Goal: Find contact information: Find contact information

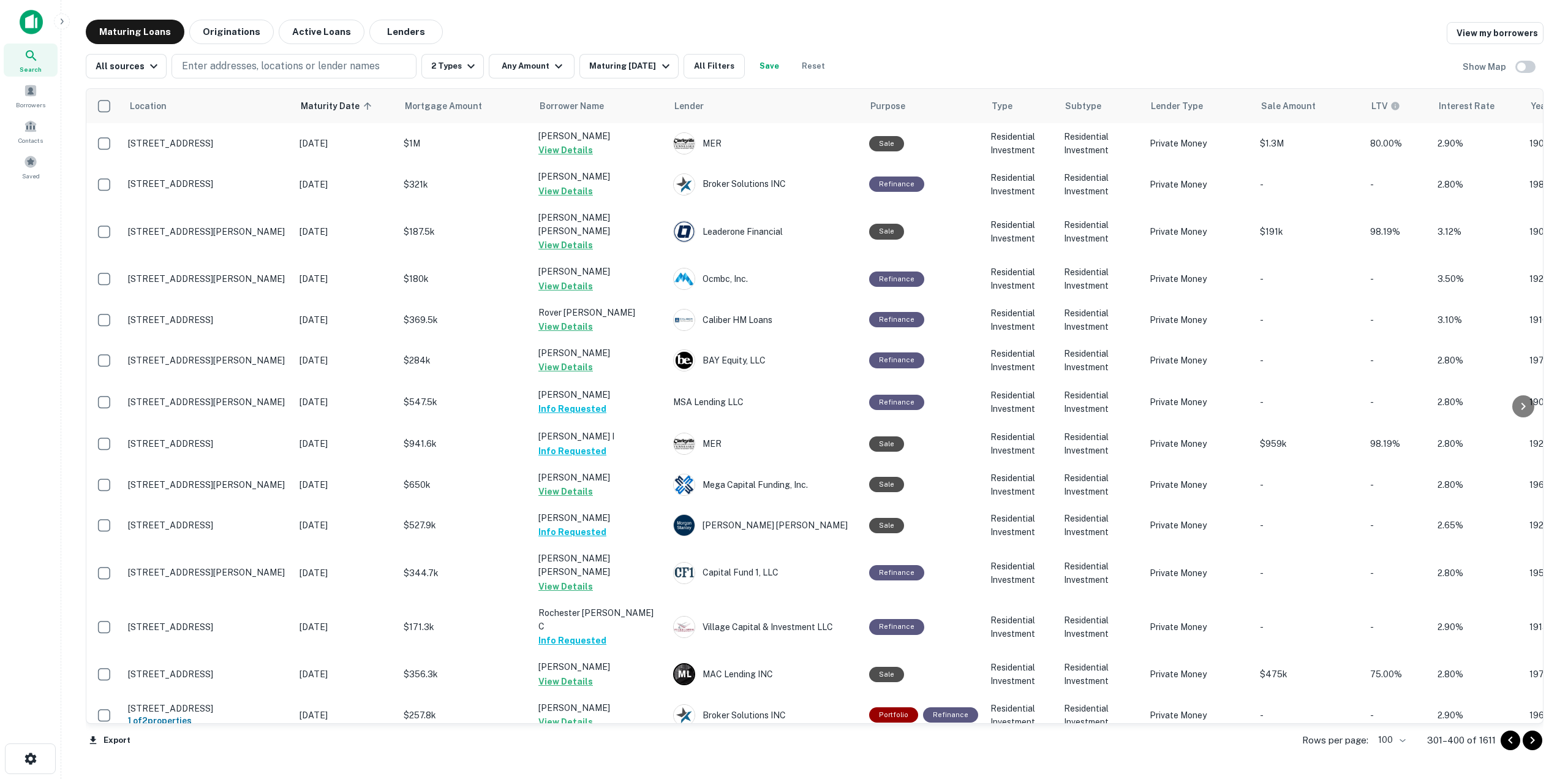
scroll to position [3482, 0]
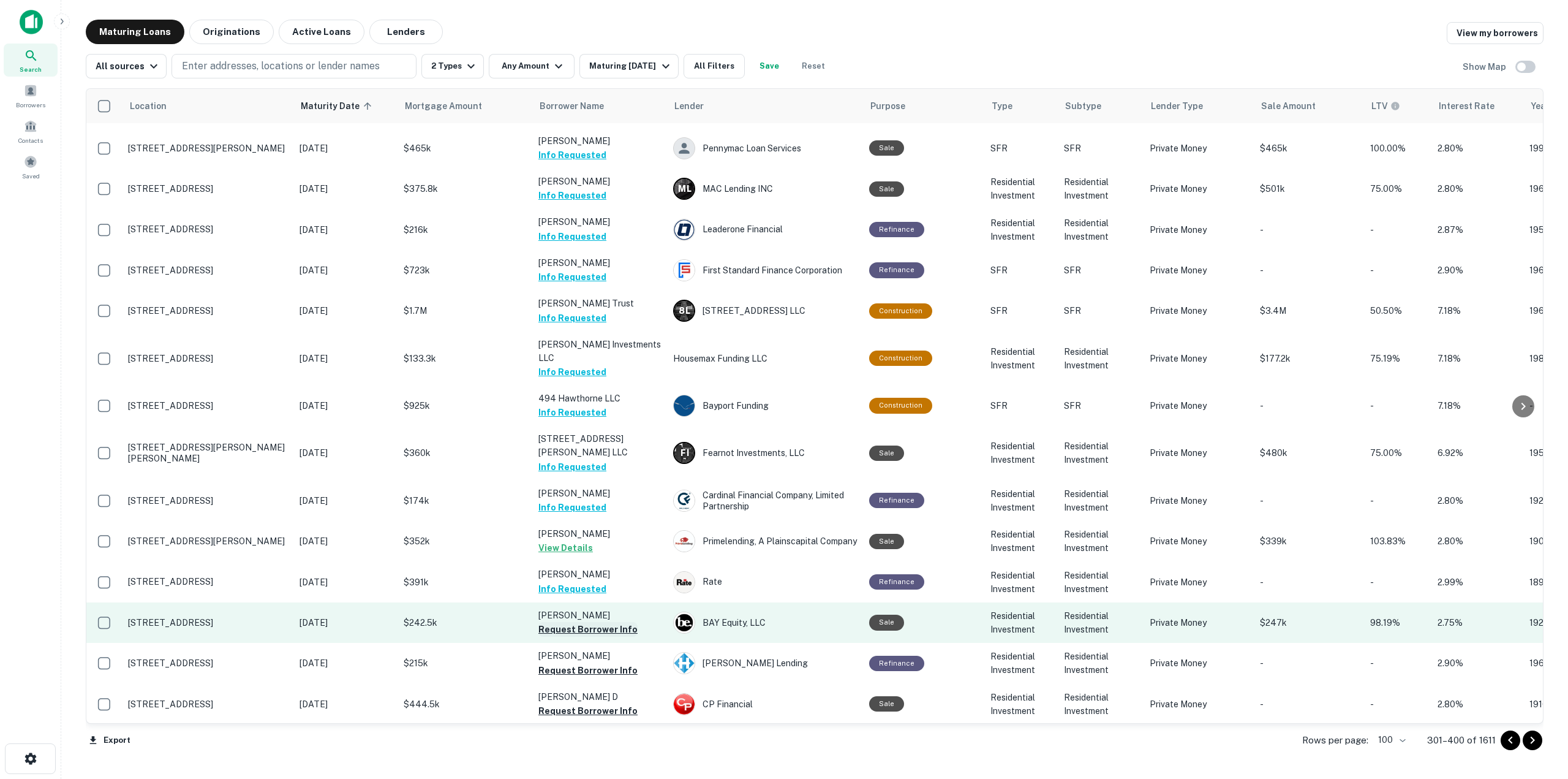
click at [591, 621] on button "Request Borrower Info" at bounding box center [587, 628] width 99 height 15
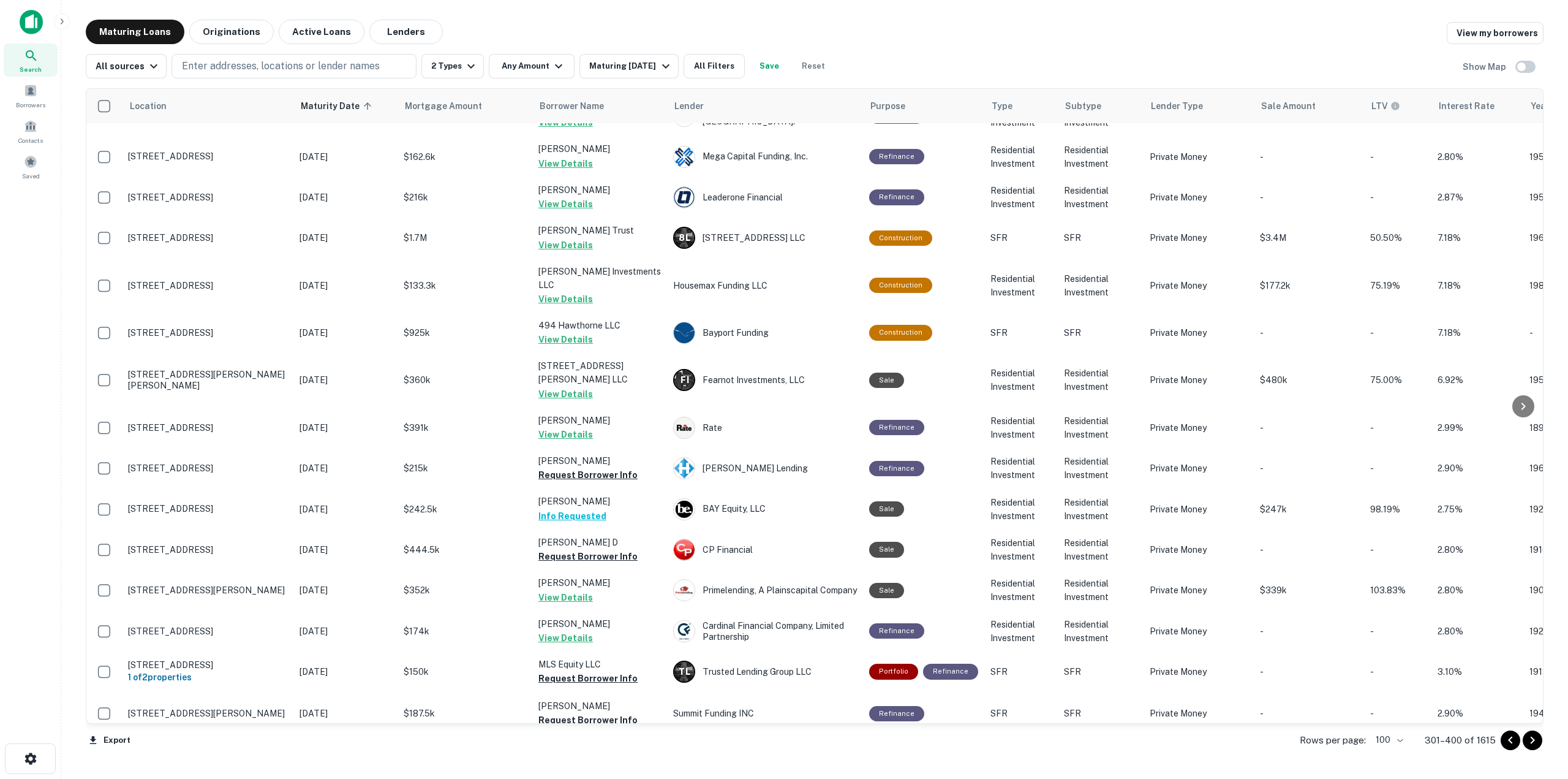
scroll to position [2807, 0]
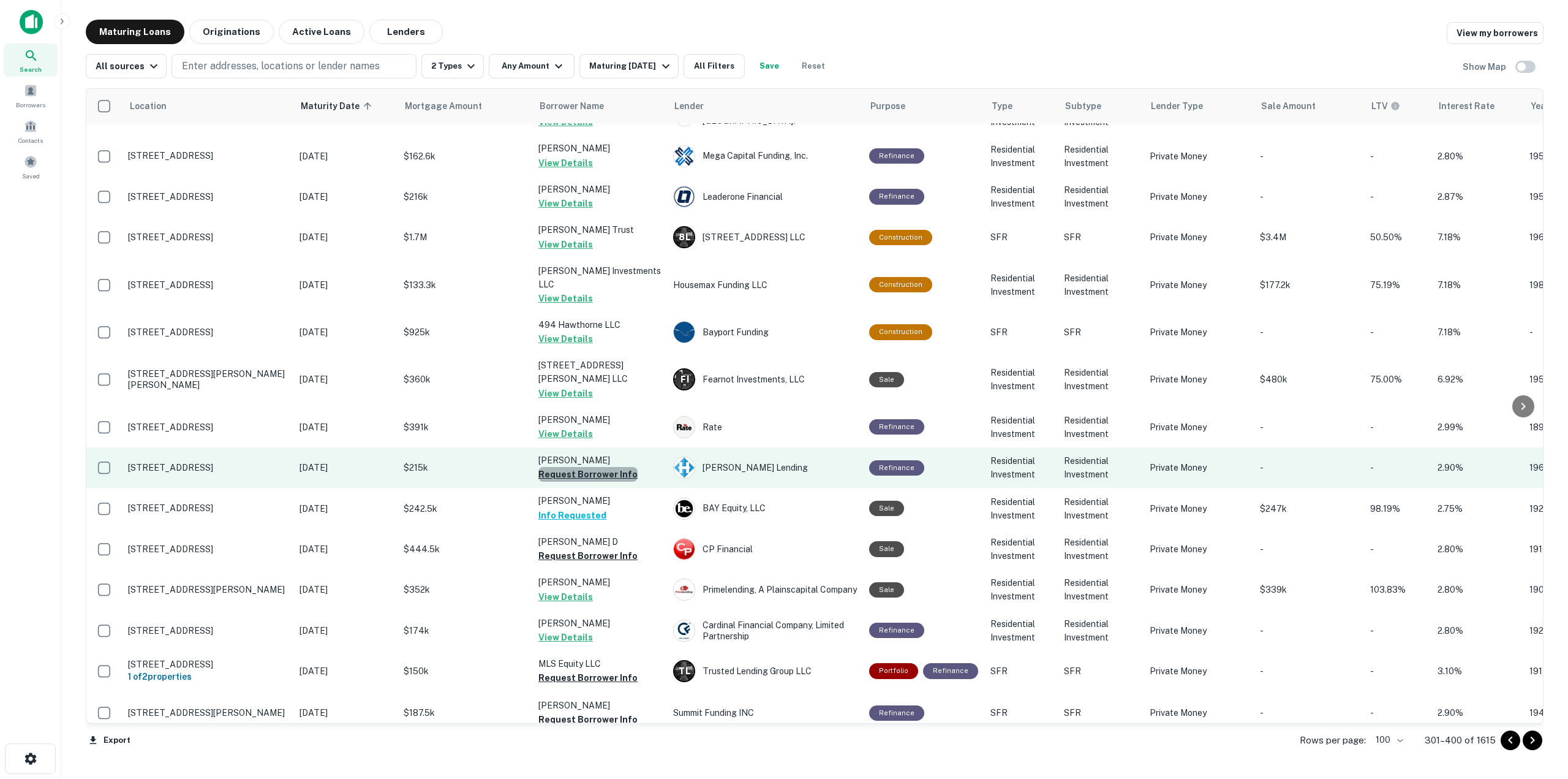
click at [607, 466] on button "Request Borrower Info" at bounding box center [587, 473] width 99 height 15
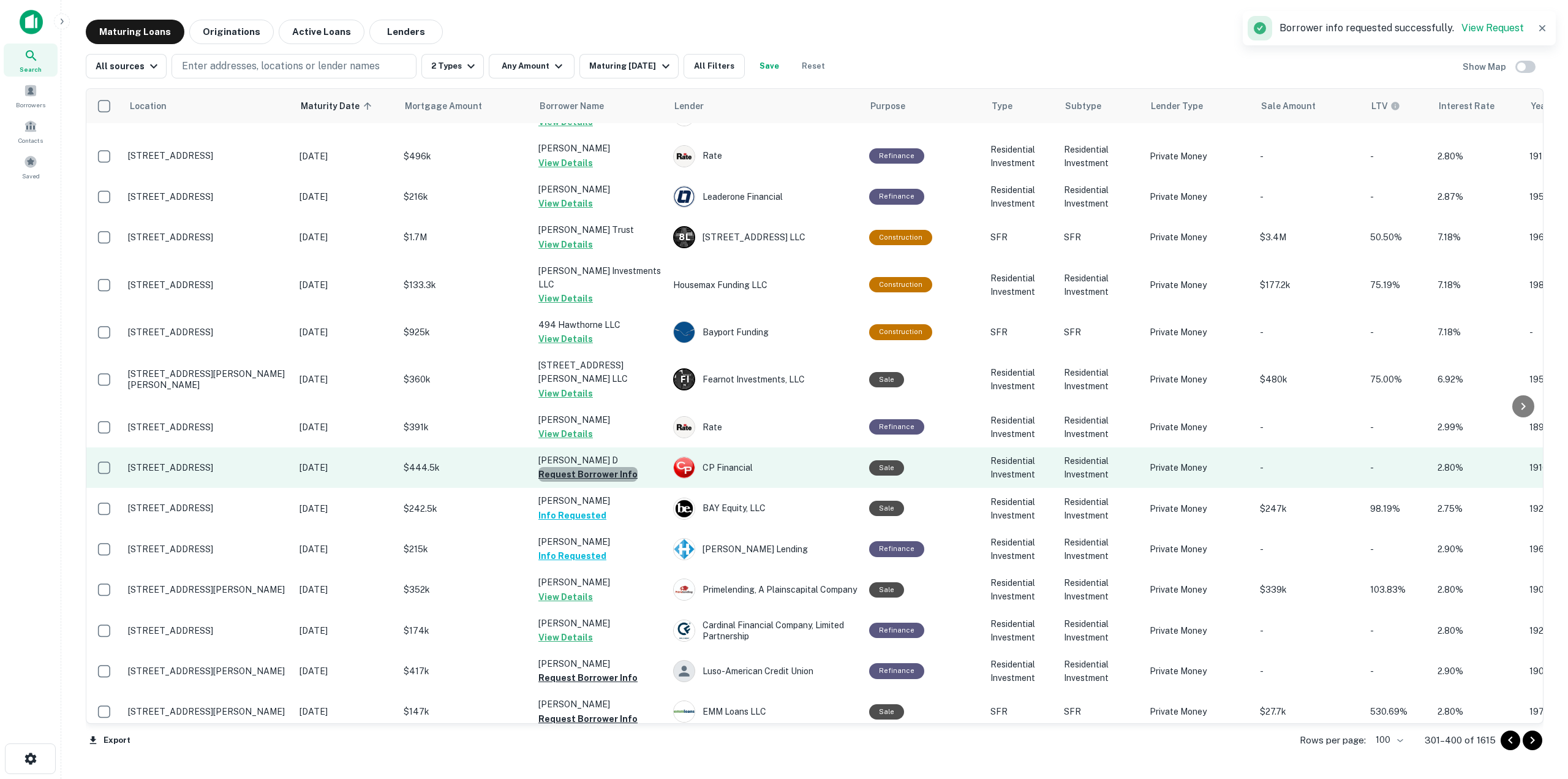
click at [607, 466] on button "Request Borrower Info" at bounding box center [587, 473] width 99 height 15
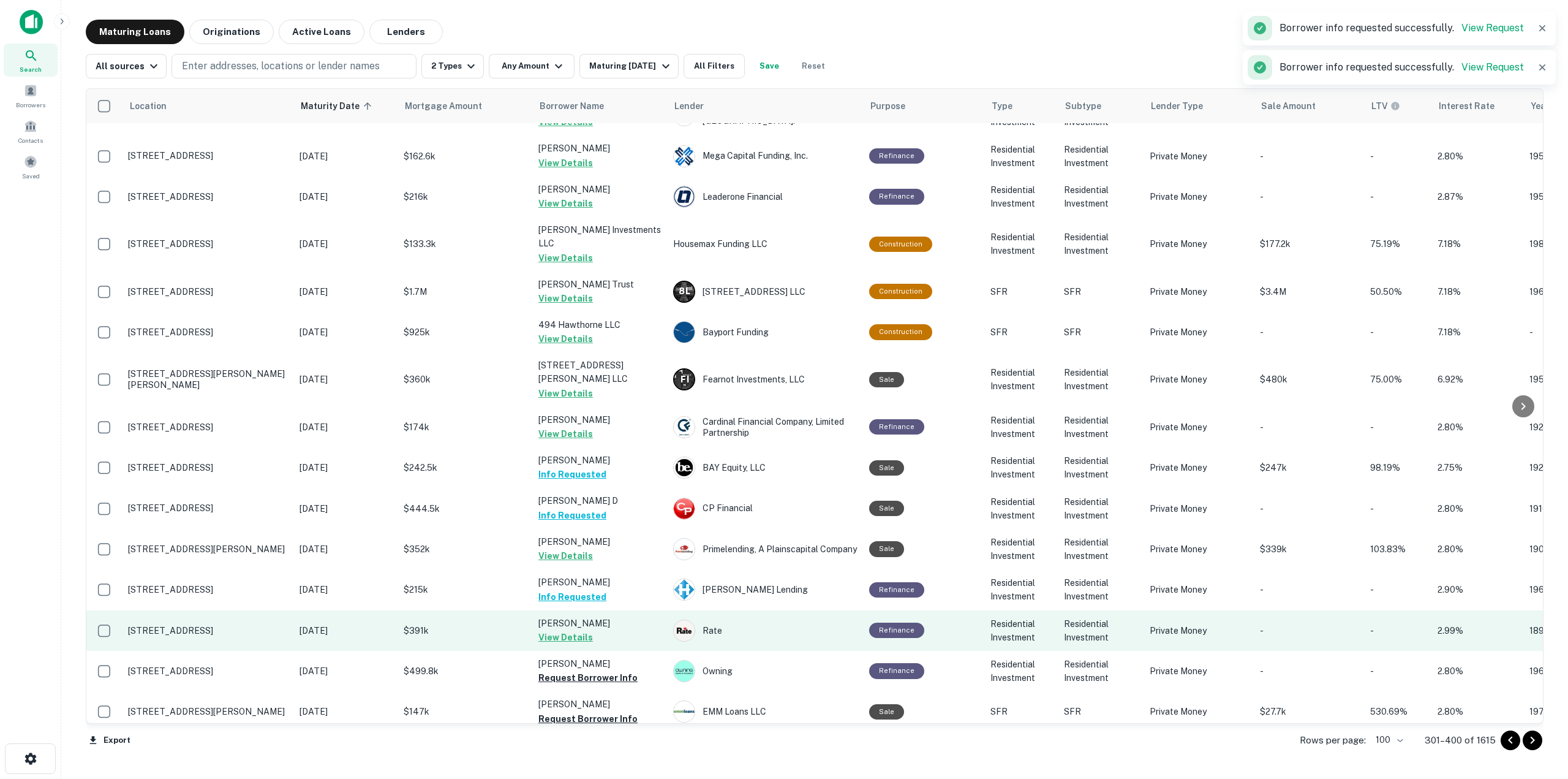
scroll to position [2991, 0]
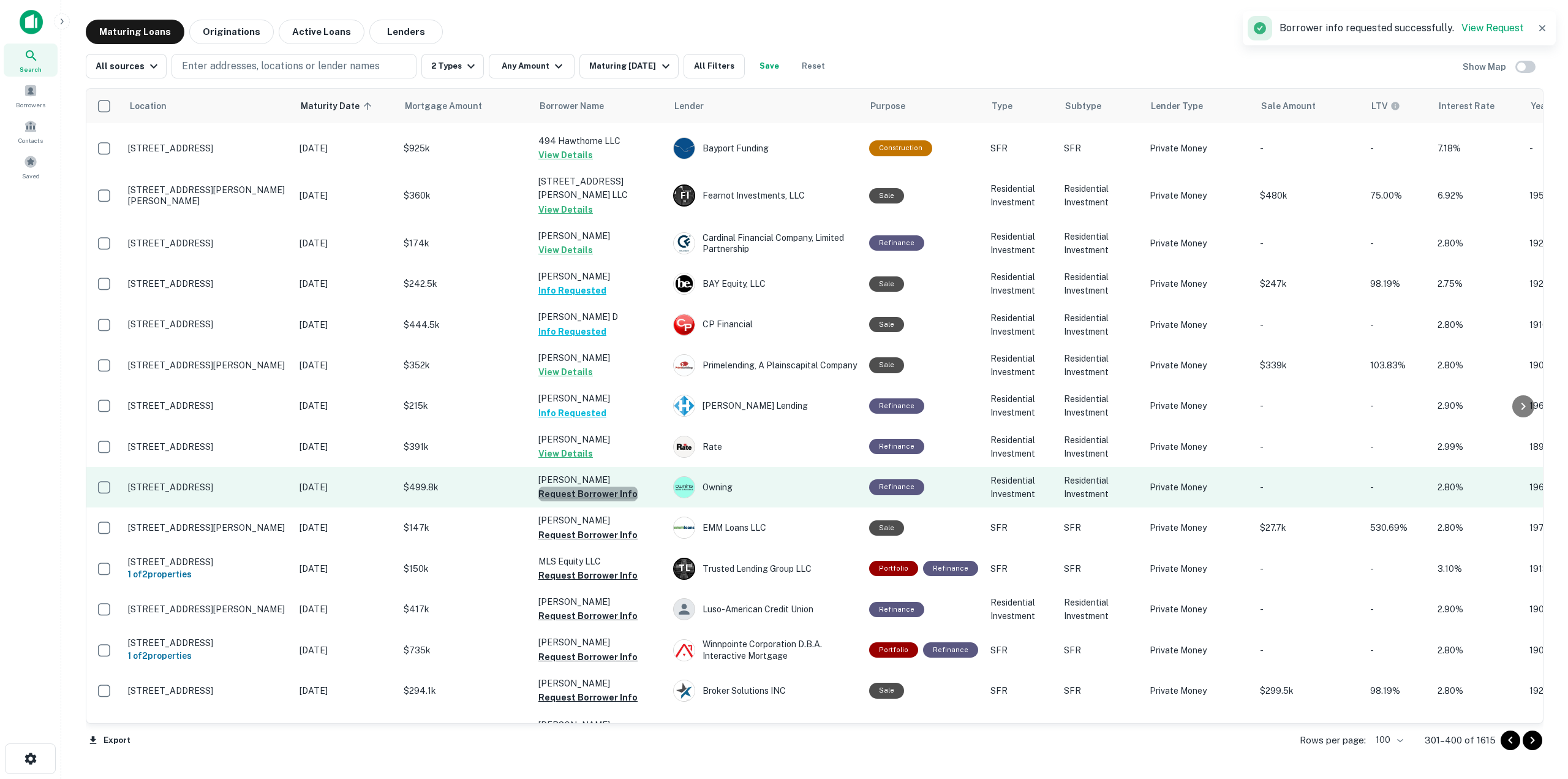
click at [611, 486] on button "Request Borrower Info" at bounding box center [587, 493] width 99 height 15
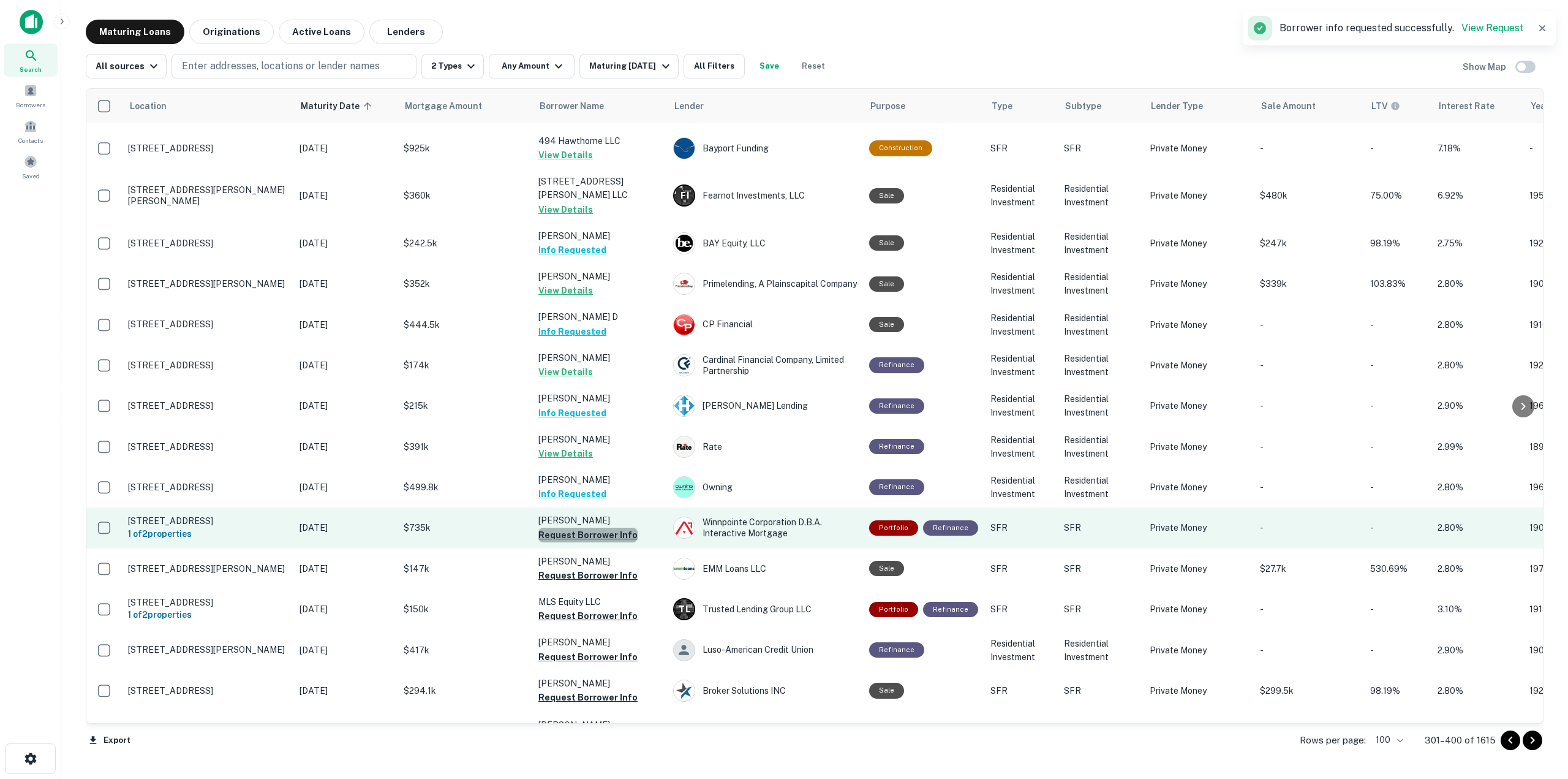
click at [617, 527] on button "Request Borrower Info" at bounding box center [587, 534] width 99 height 15
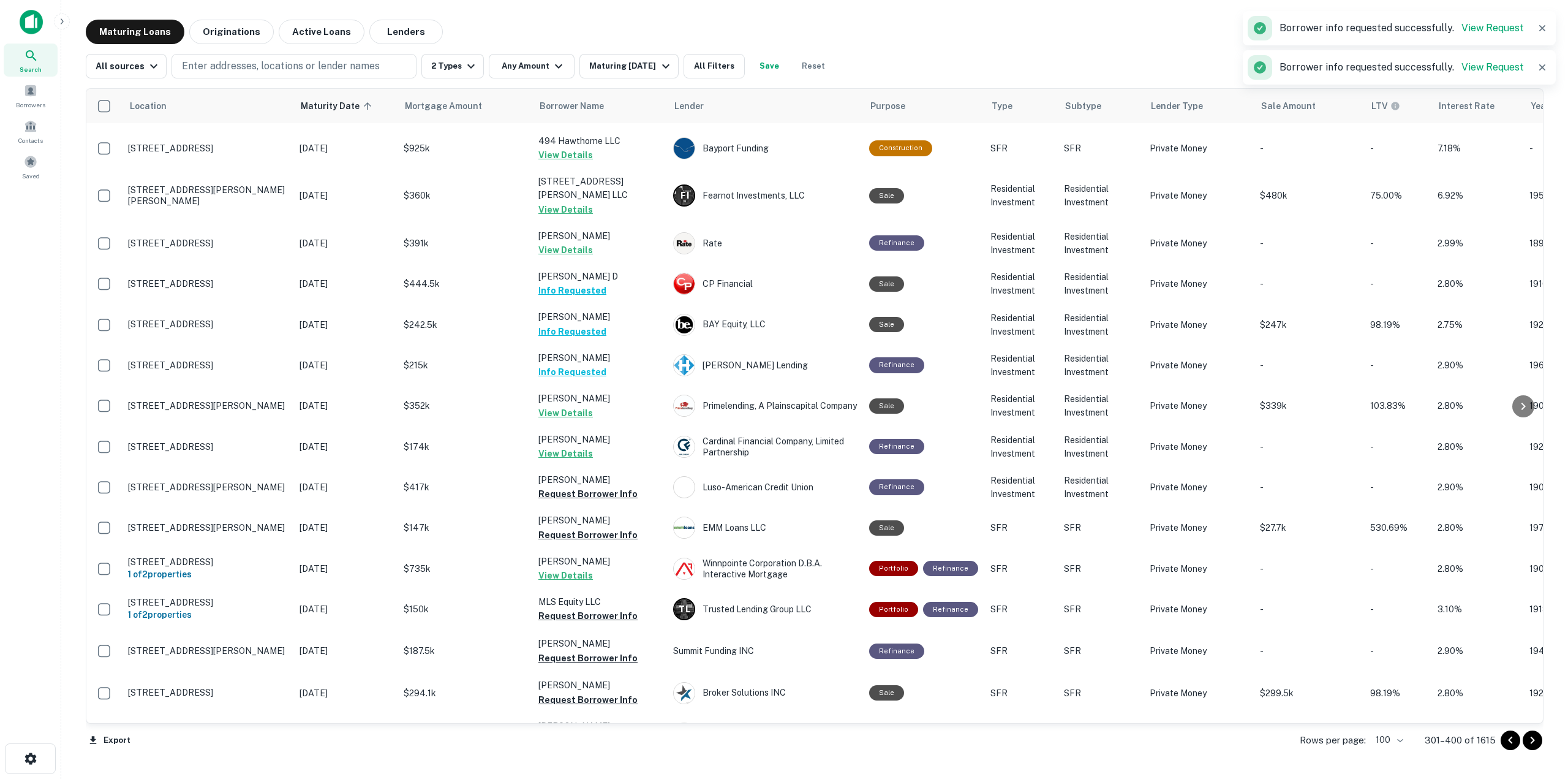
click at [621, 548] on td "[PERSON_NAME] View Details" at bounding box center [599, 568] width 135 height 40
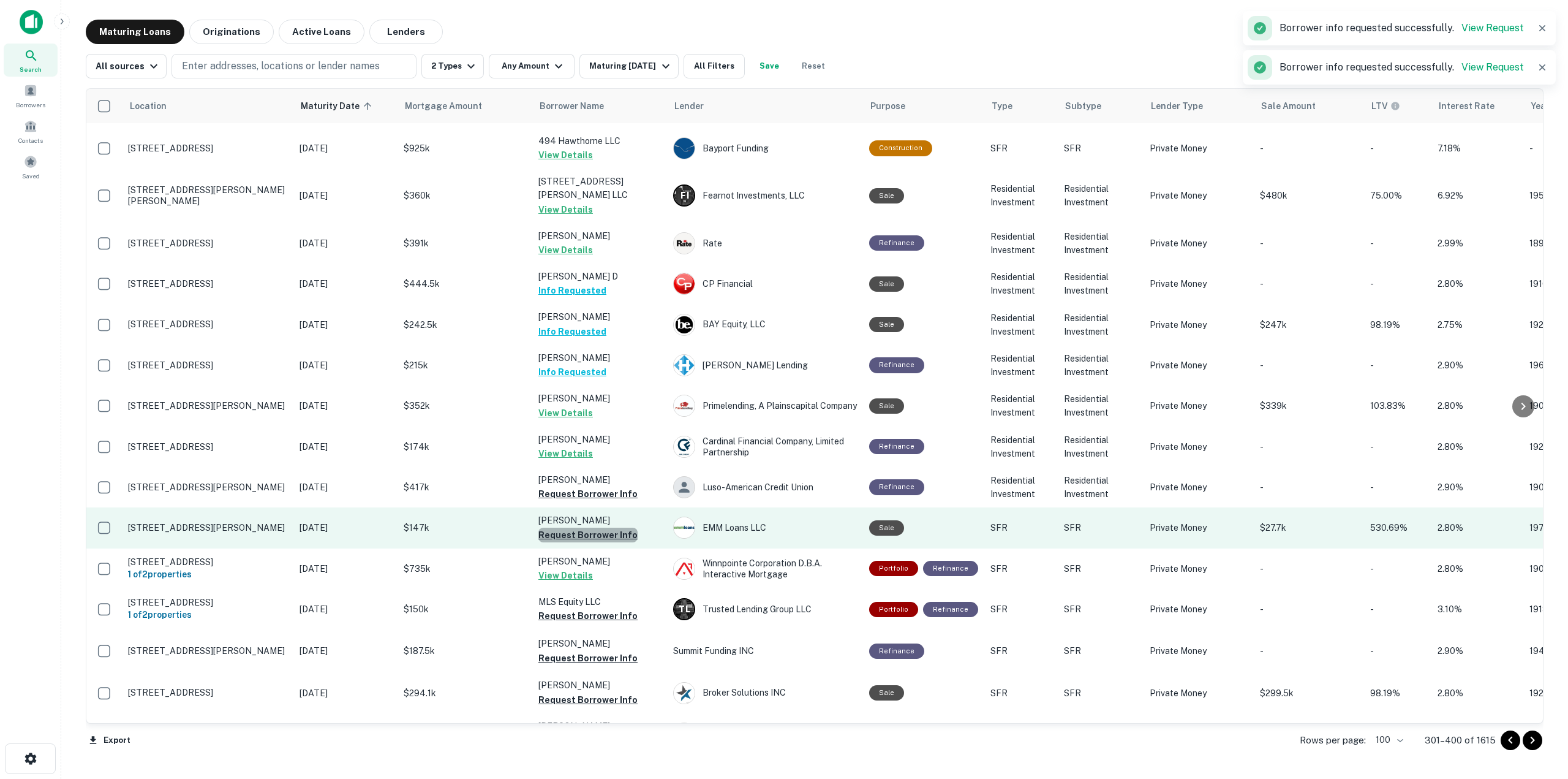
click at [624, 527] on button "Request Borrower Info" at bounding box center [587, 534] width 99 height 15
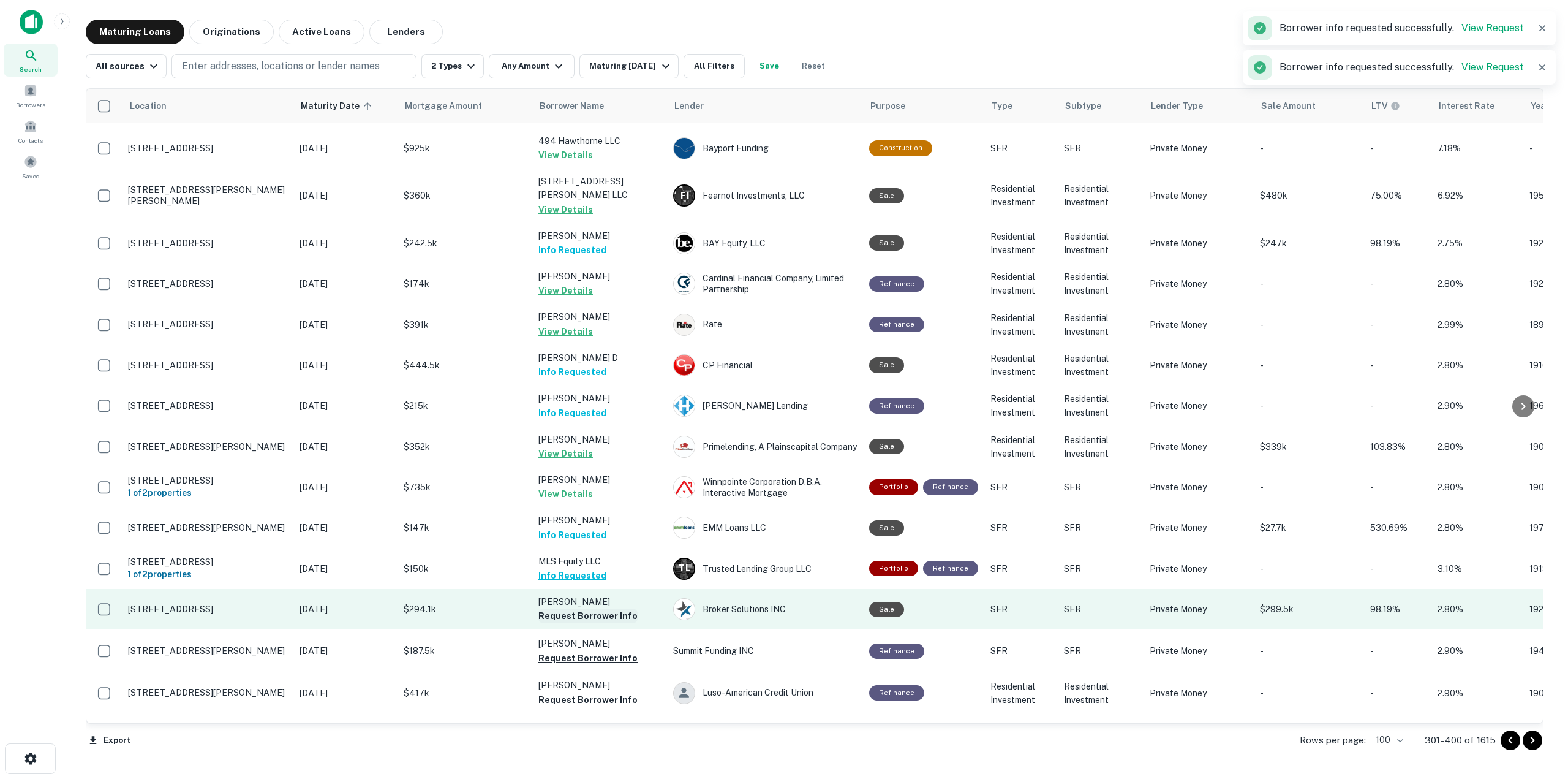
click at [602, 608] on button "Request Borrower Info" at bounding box center [587, 615] width 99 height 15
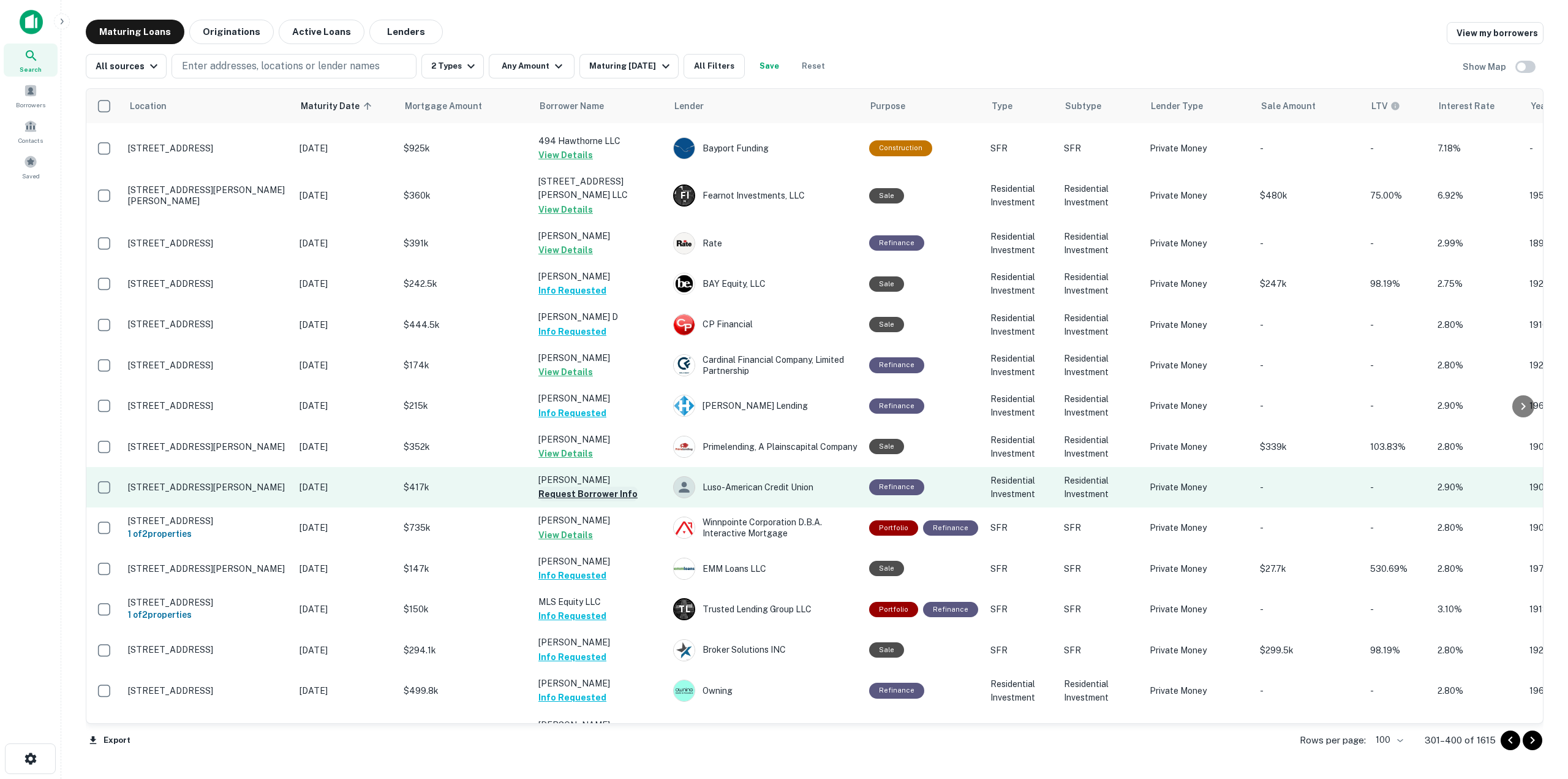
click at [615, 486] on button "Request Borrower Info" at bounding box center [587, 493] width 99 height 15
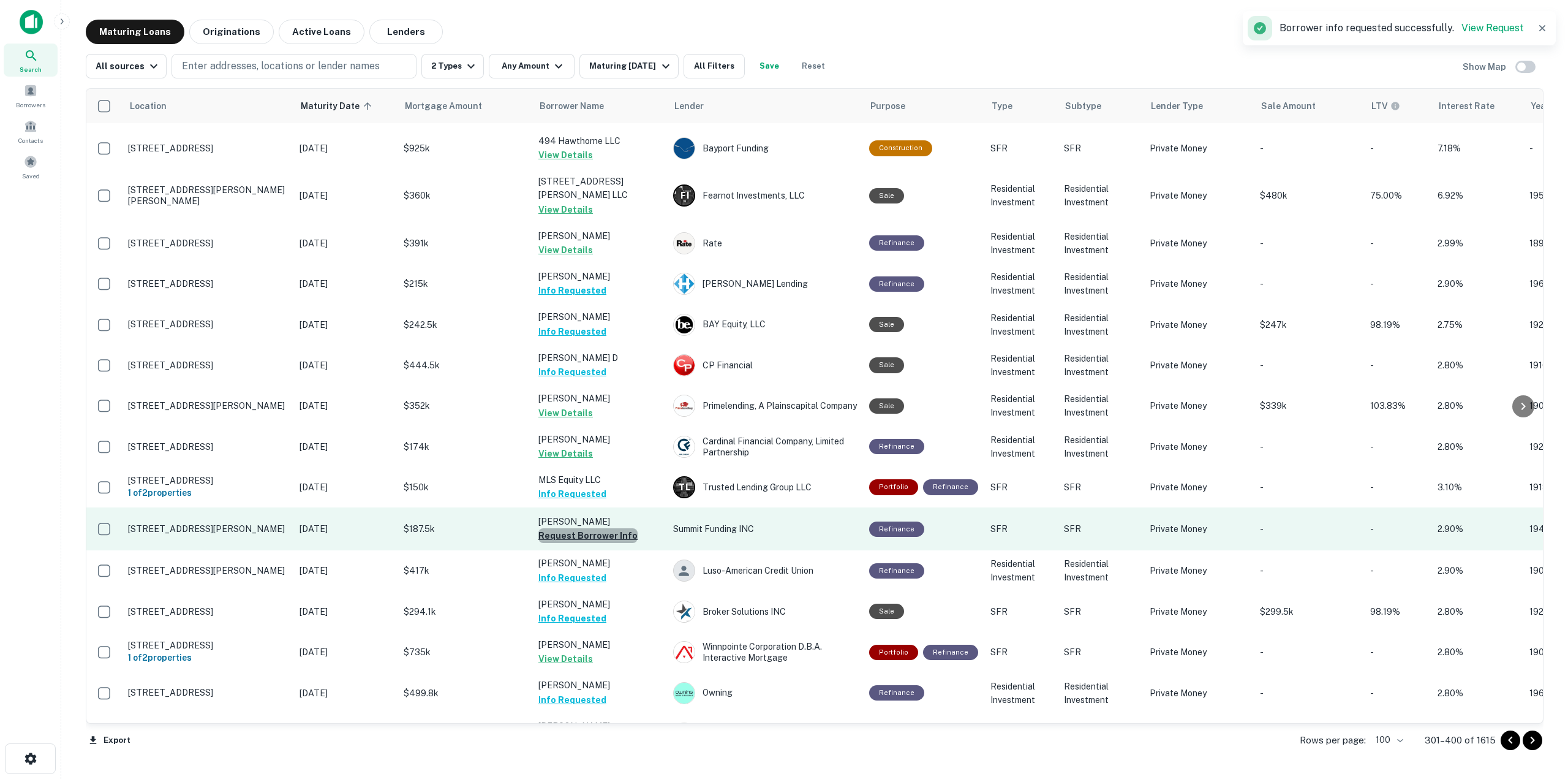
click at [621, 528] on button "Request Borrower Info" at bounding box center [587, 535] width 99 height 15
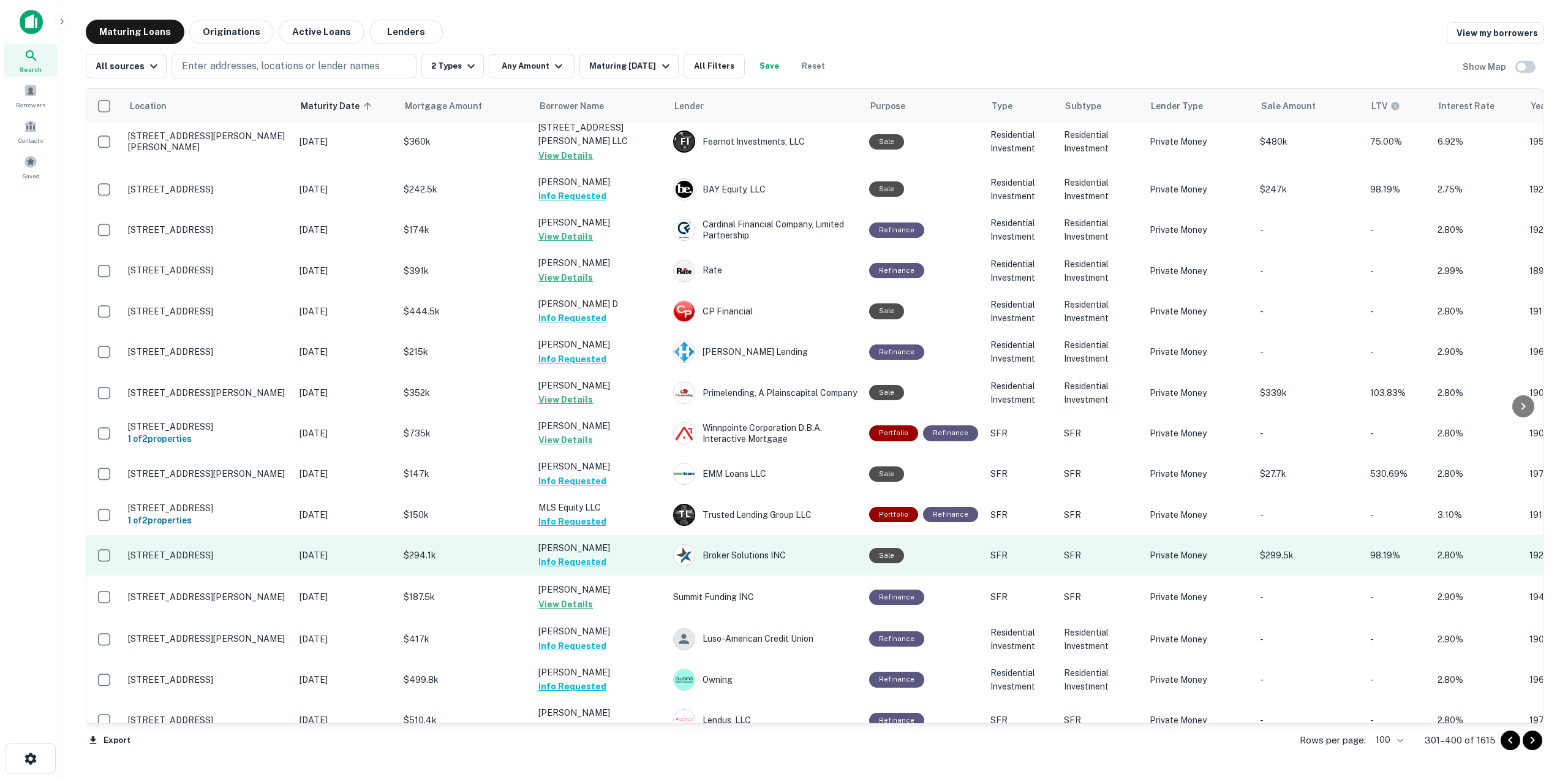
scroll to position [3114, 0]
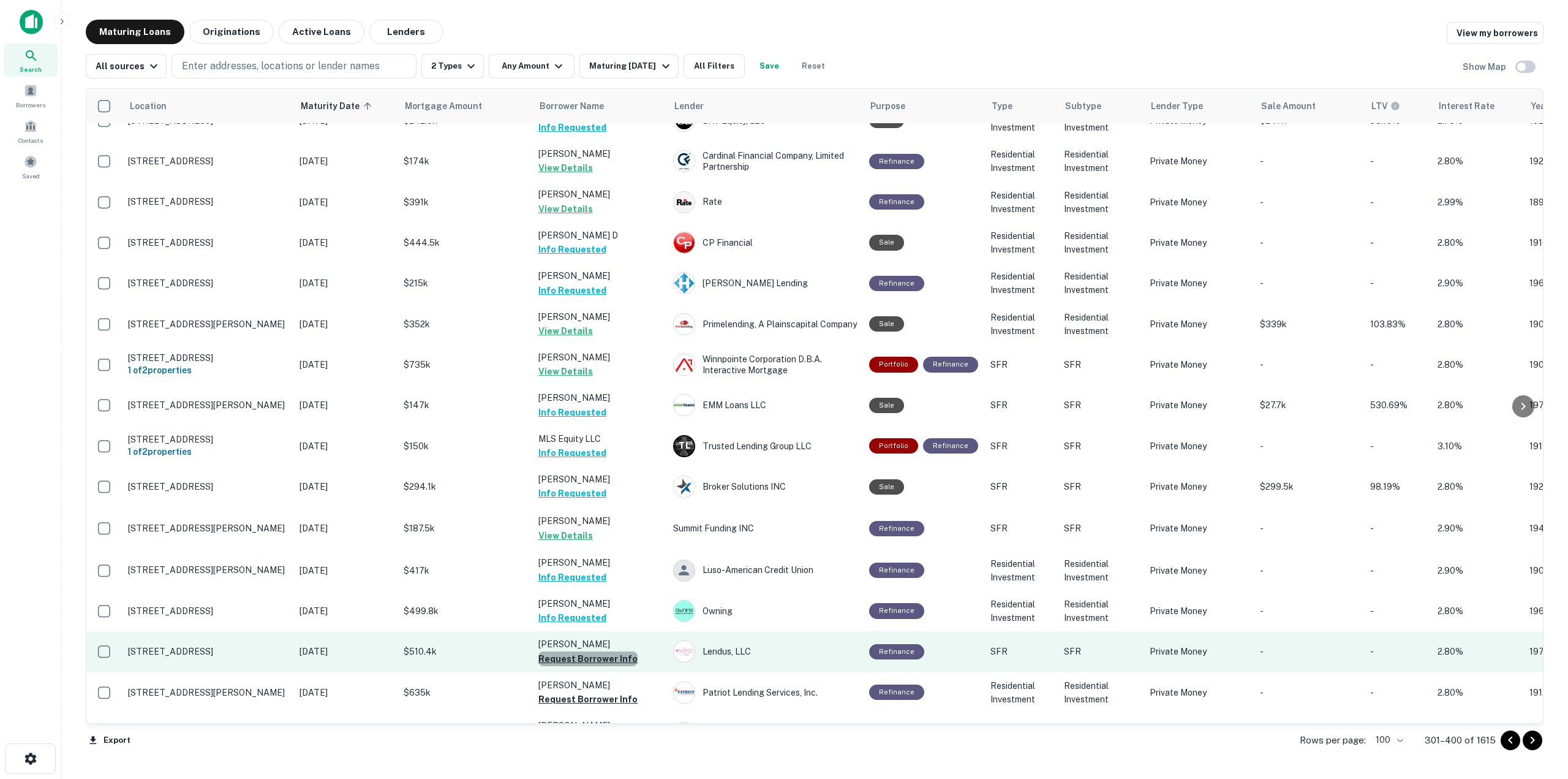
click at [618, 651] on button "Request Borrower Info" at bounding box center [587, 658] width 99 height 15
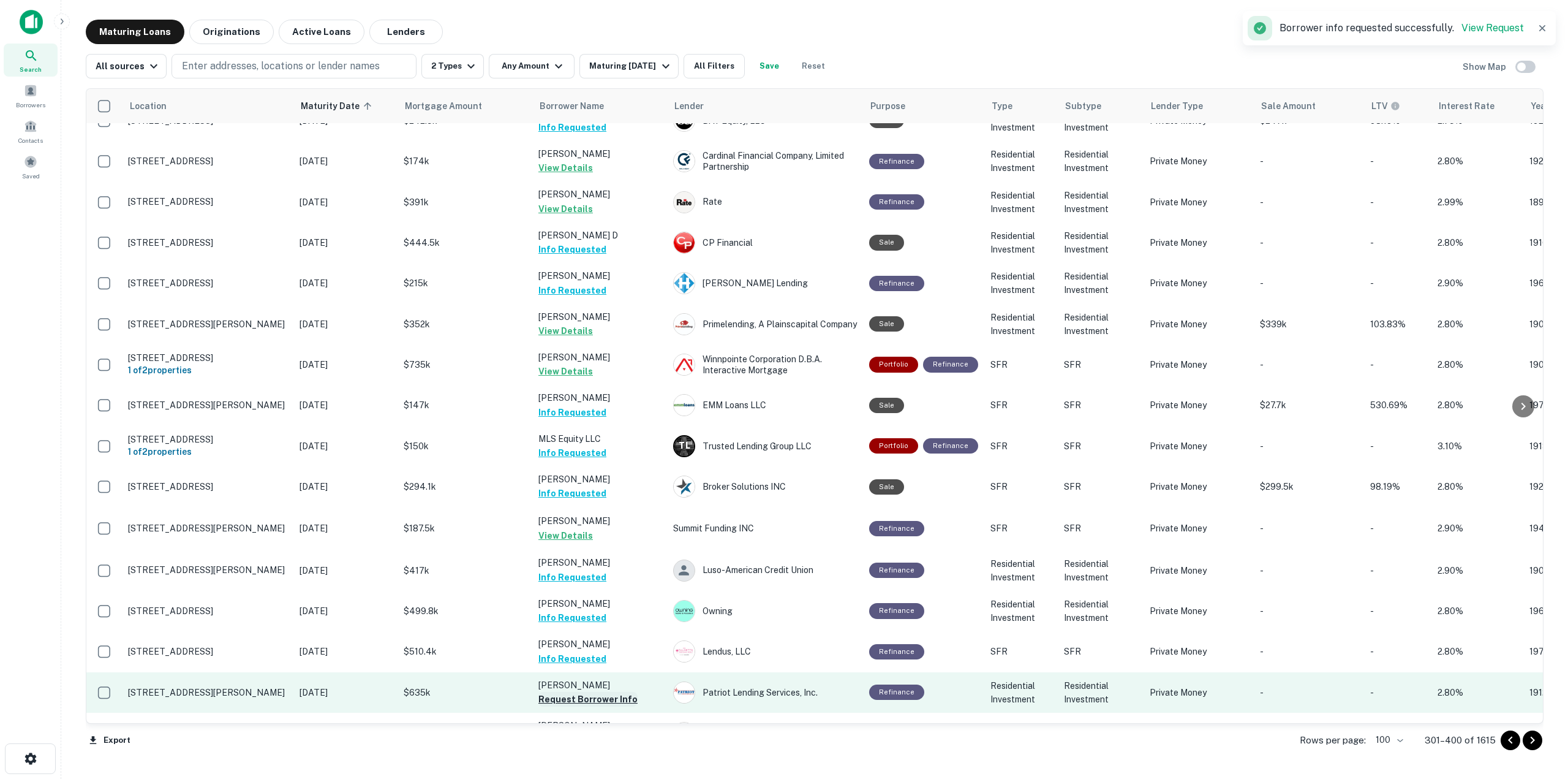
click at [615, 691] on button "Request Borrower Info" at bounding box center [587, 698] width 99 height 15
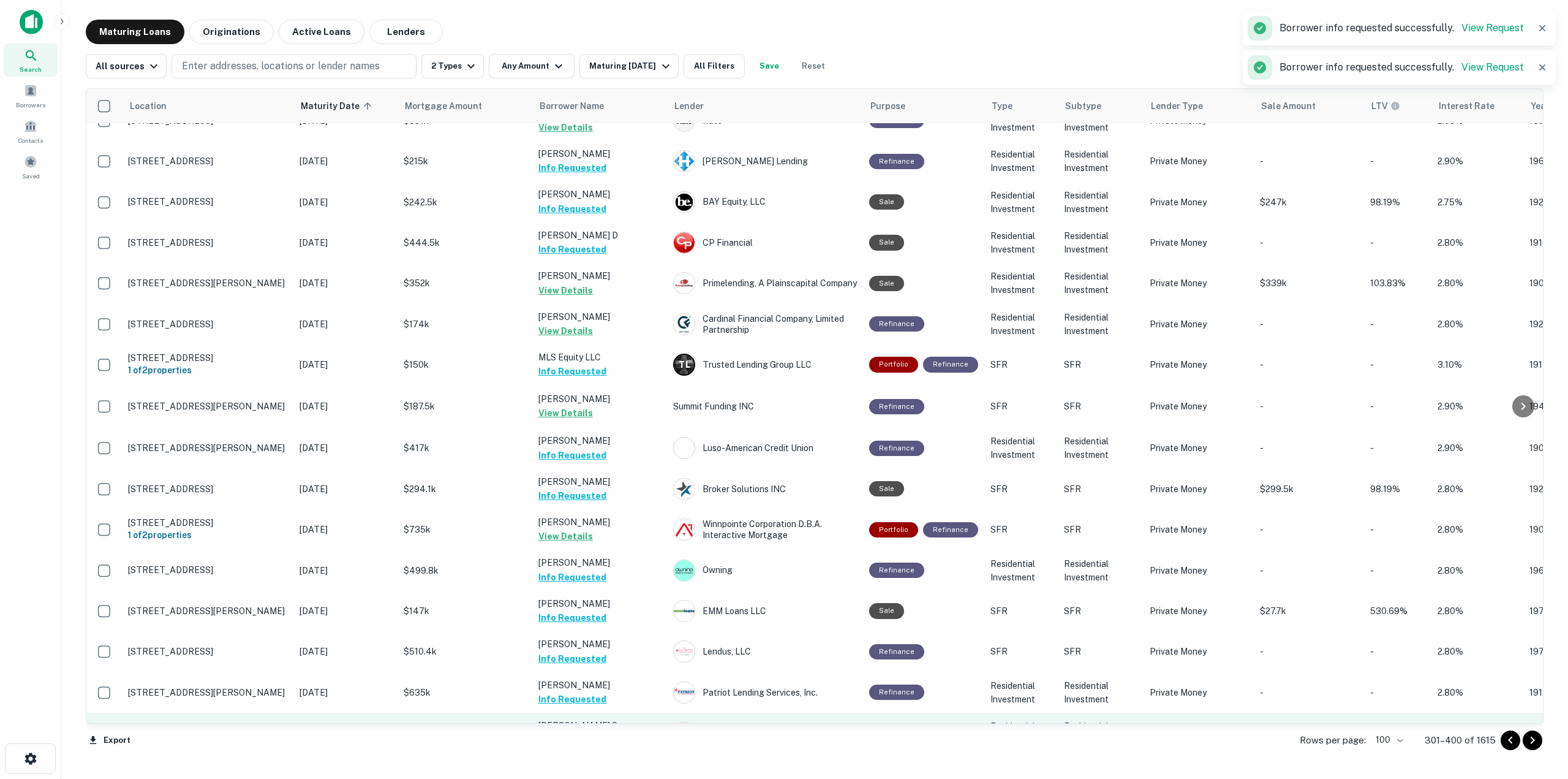
click at [617, 732] on button "Request Borrower Info" at bounding box center [587, 739] width 99 height 15
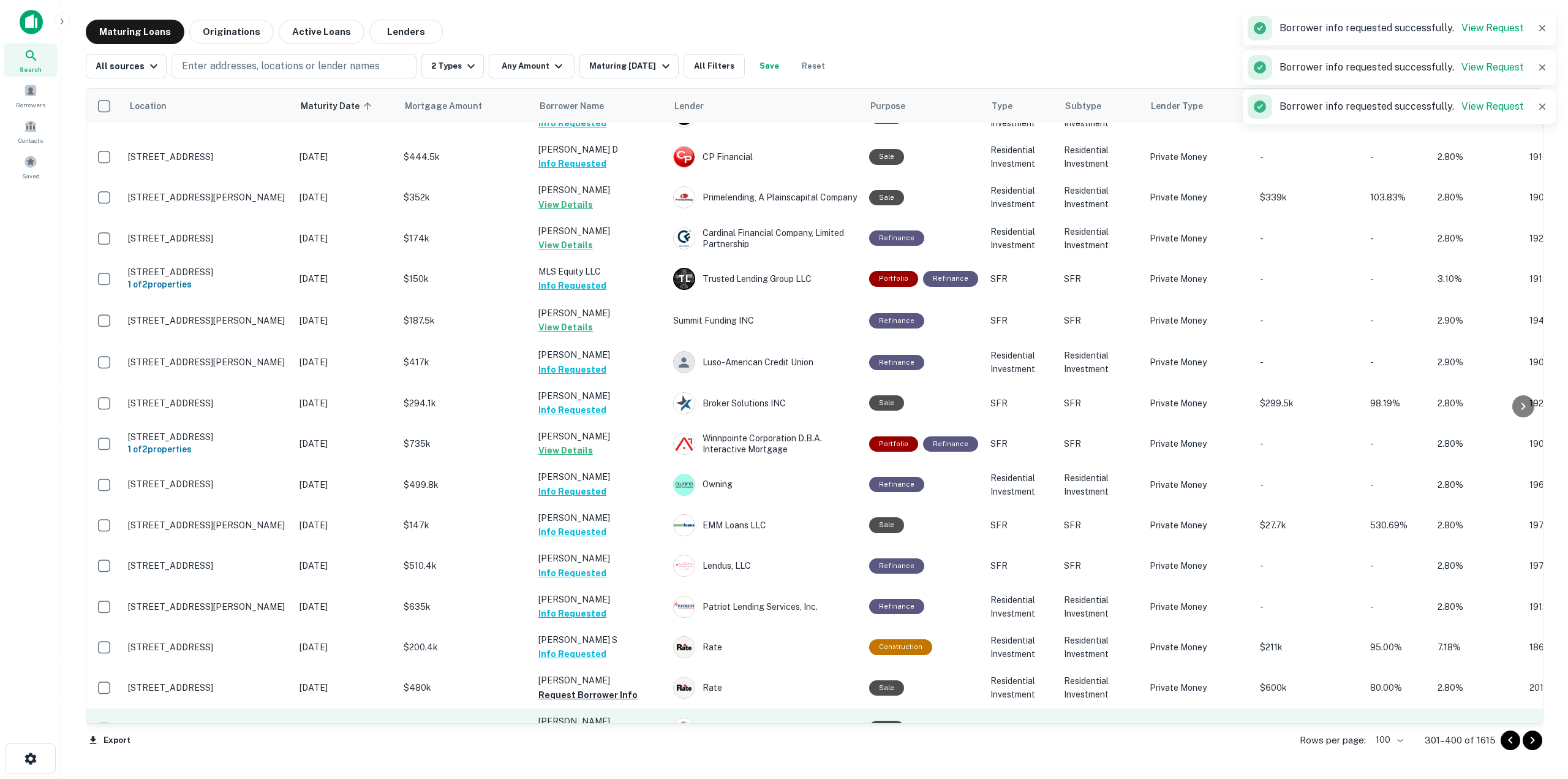
scroll to position [3237, 0]
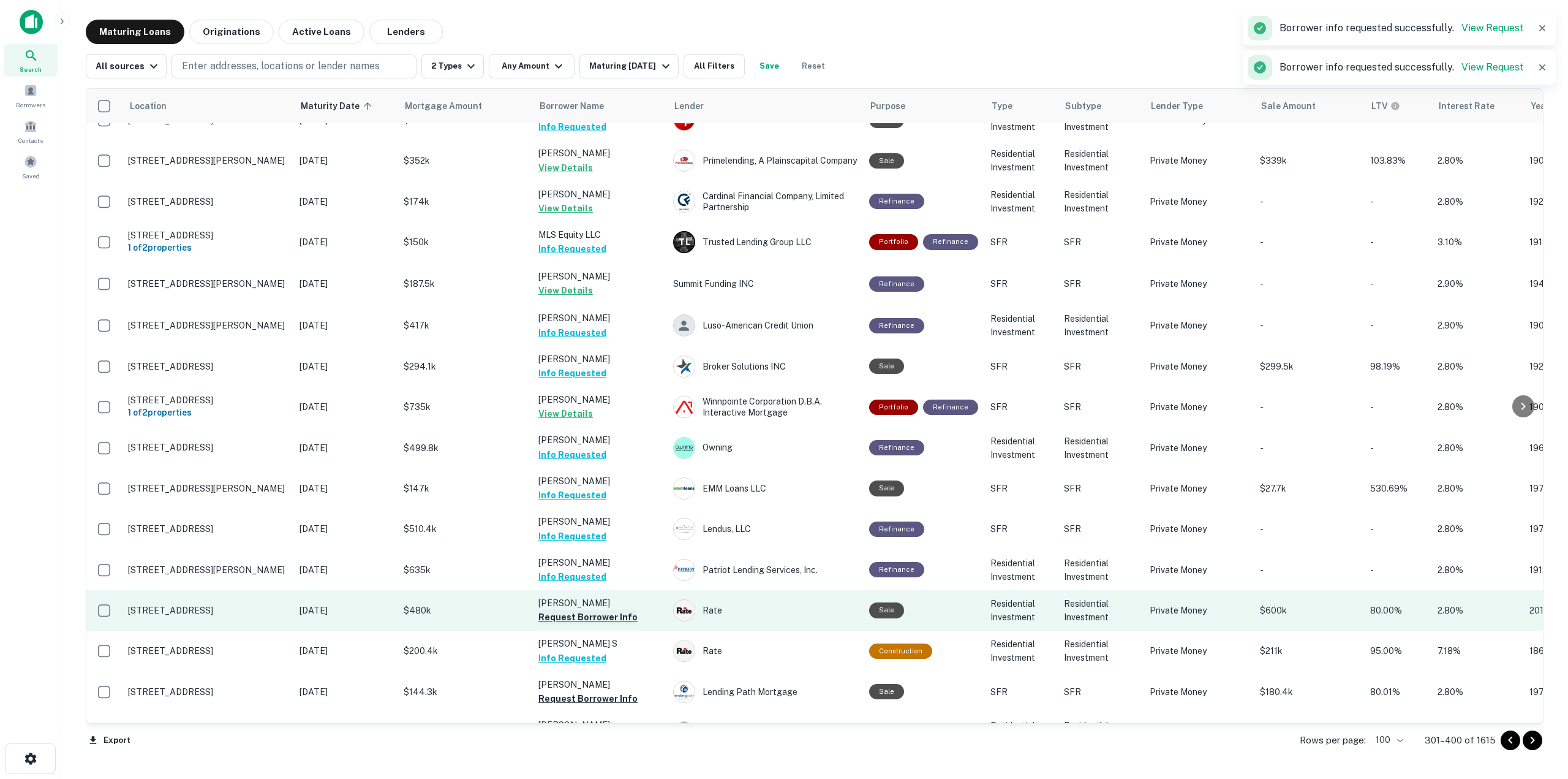
click at [619, 609] on button "Request Borrower Info" at bounding box center [587, 616] width 99 height 15
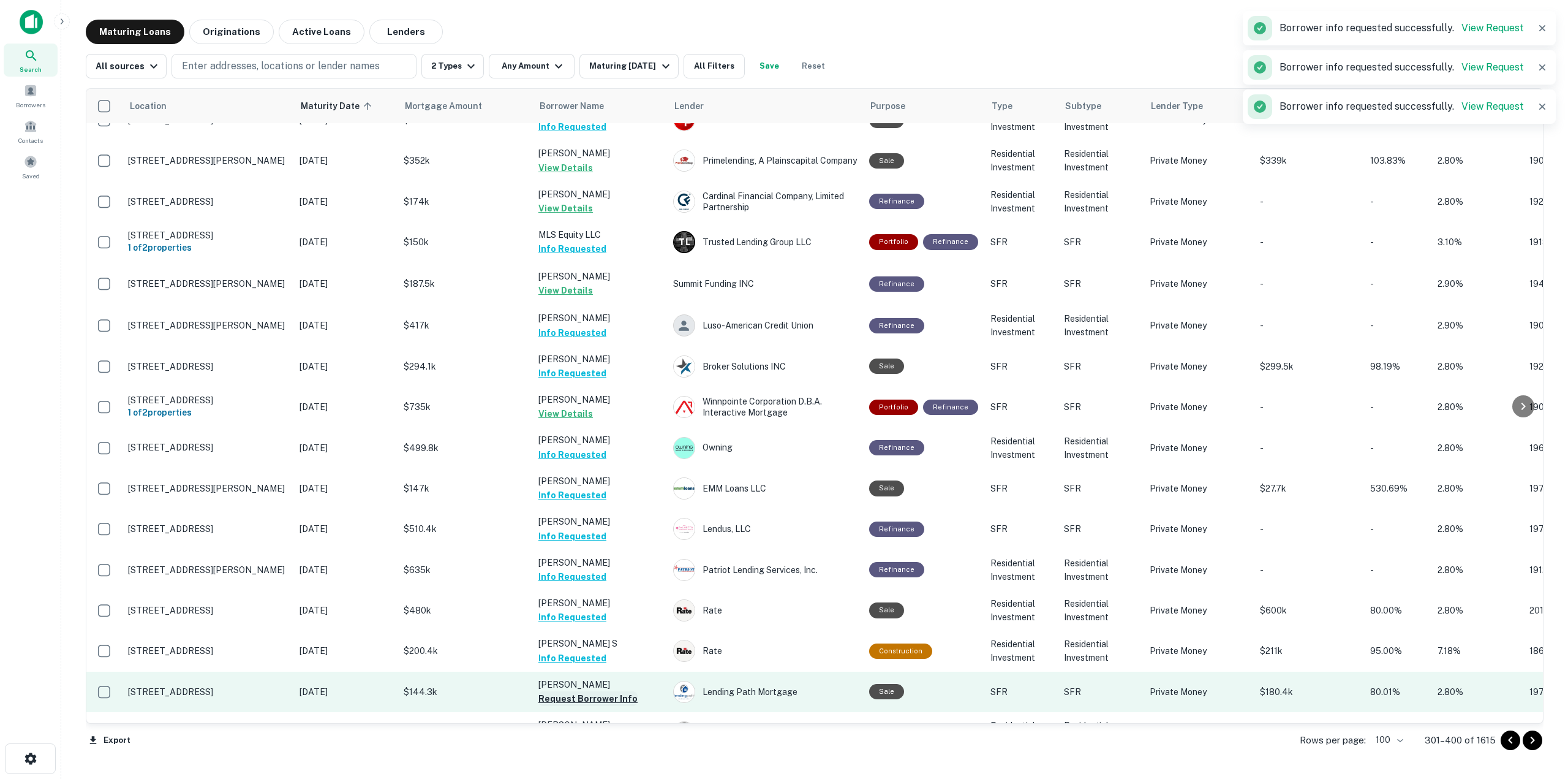
click at [620, 691] on button "Request Borrower Info" at bounding box center [587, 698] width 99 height 15
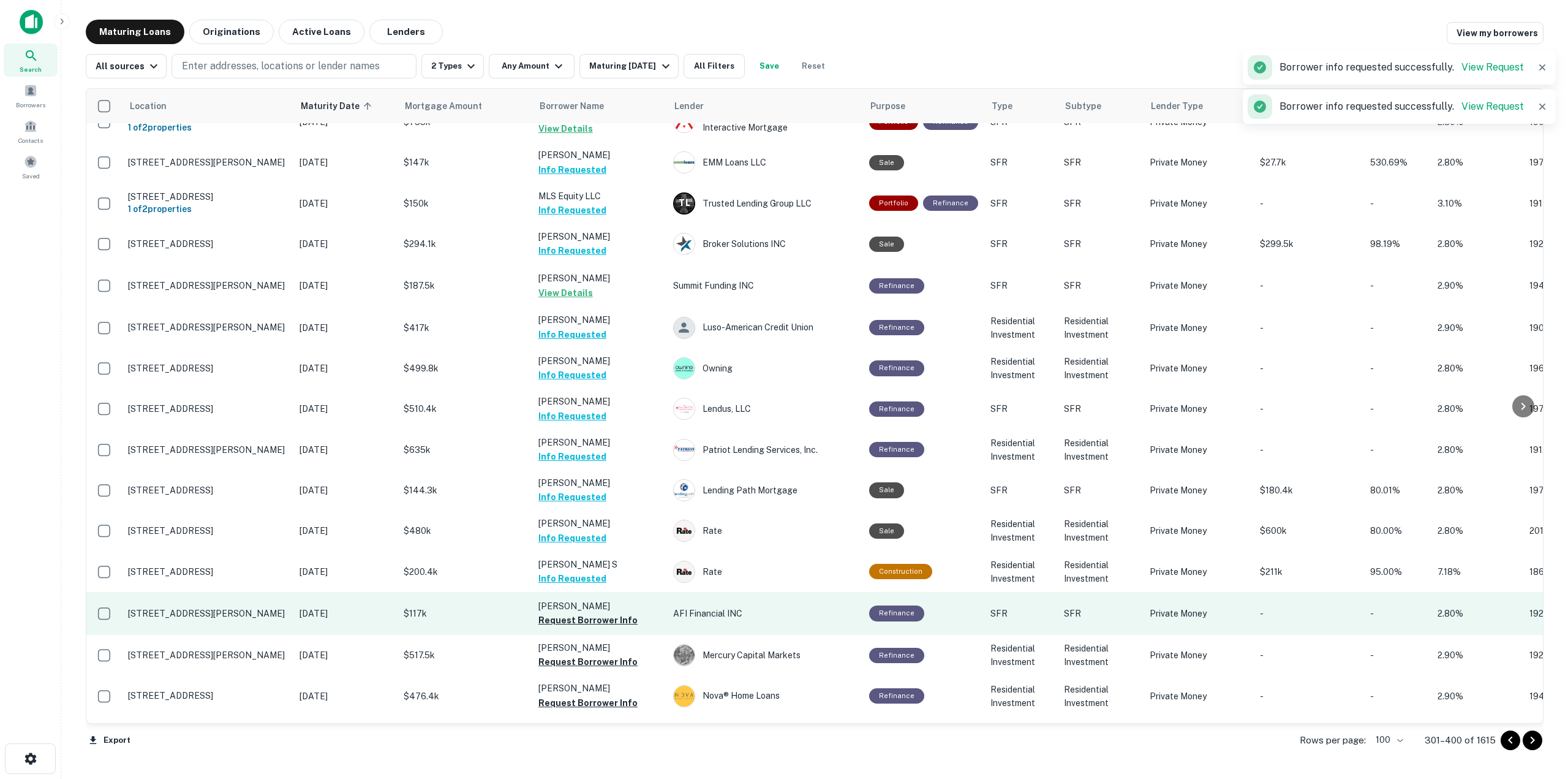
scroll to position [3418, 0]
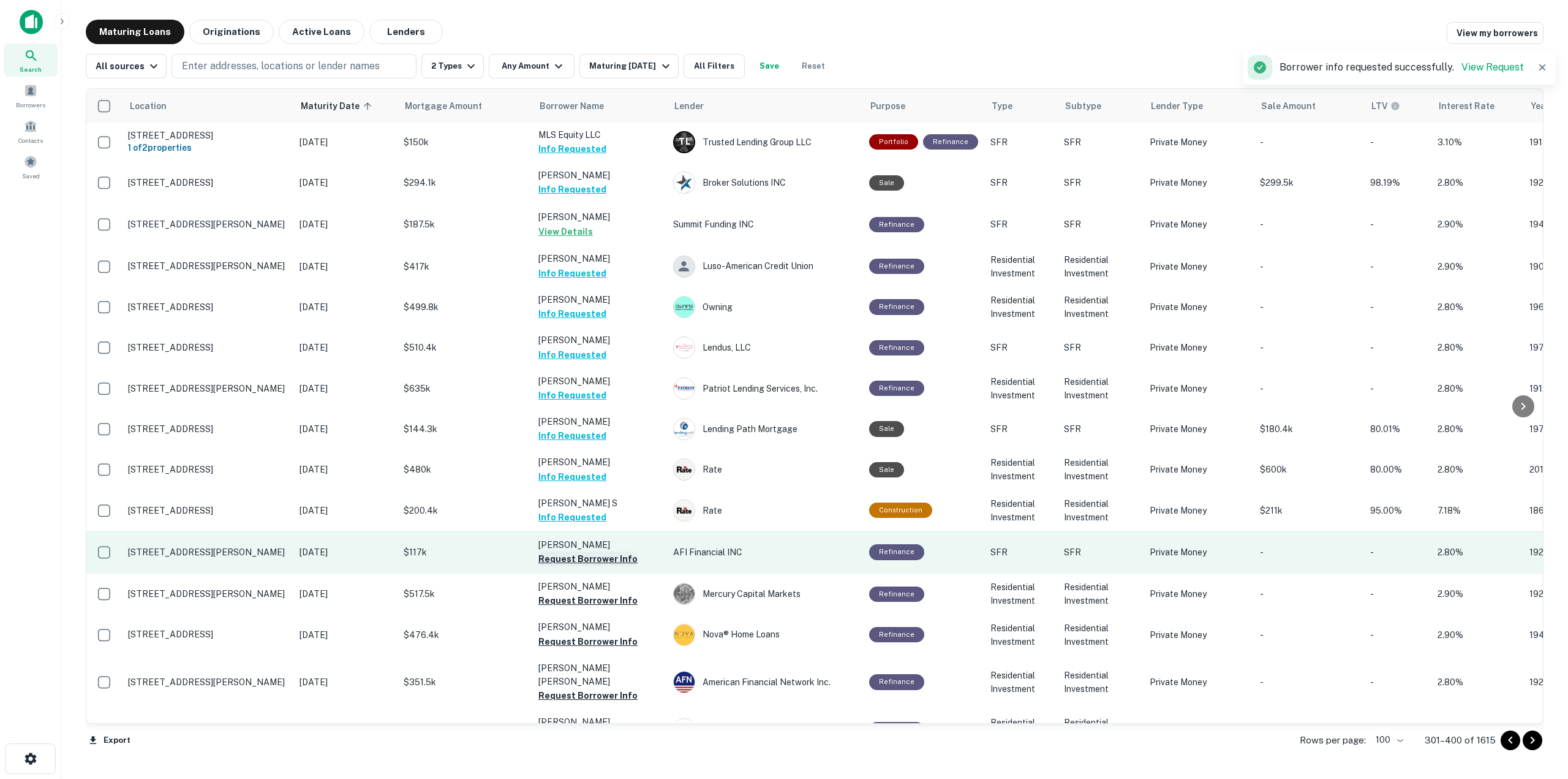
click at [609, 551] on button "Request Borrower Info" at bounding box center [587, 558] width 99 height 15
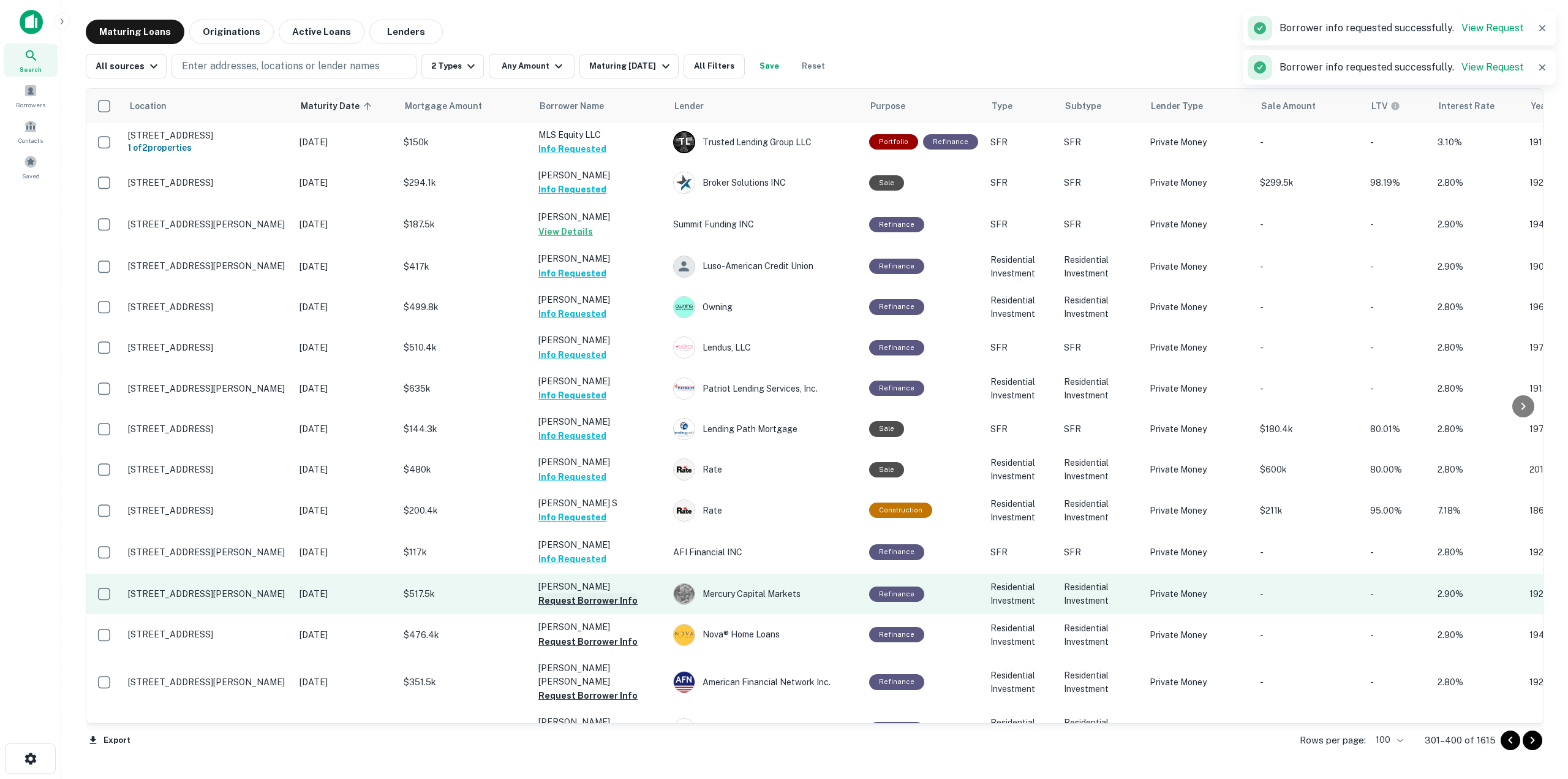
click at [621, 593] on button "Request Borrower Info" at bounding box center [587, 600] width 99 height 15
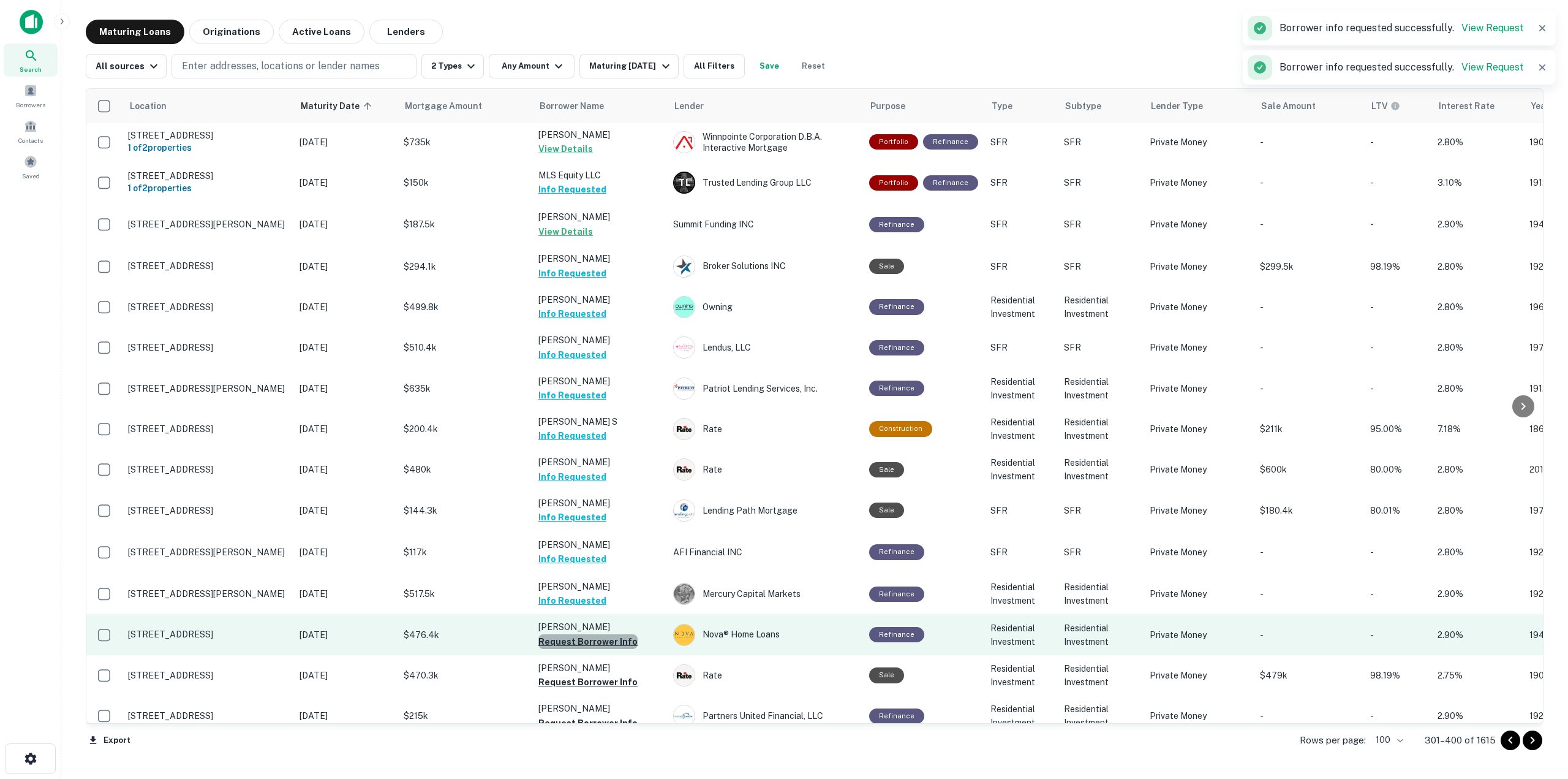
click at [615, 634] on button "Request Borrower Info" at bounding box center [587, 641] width 99 height 15
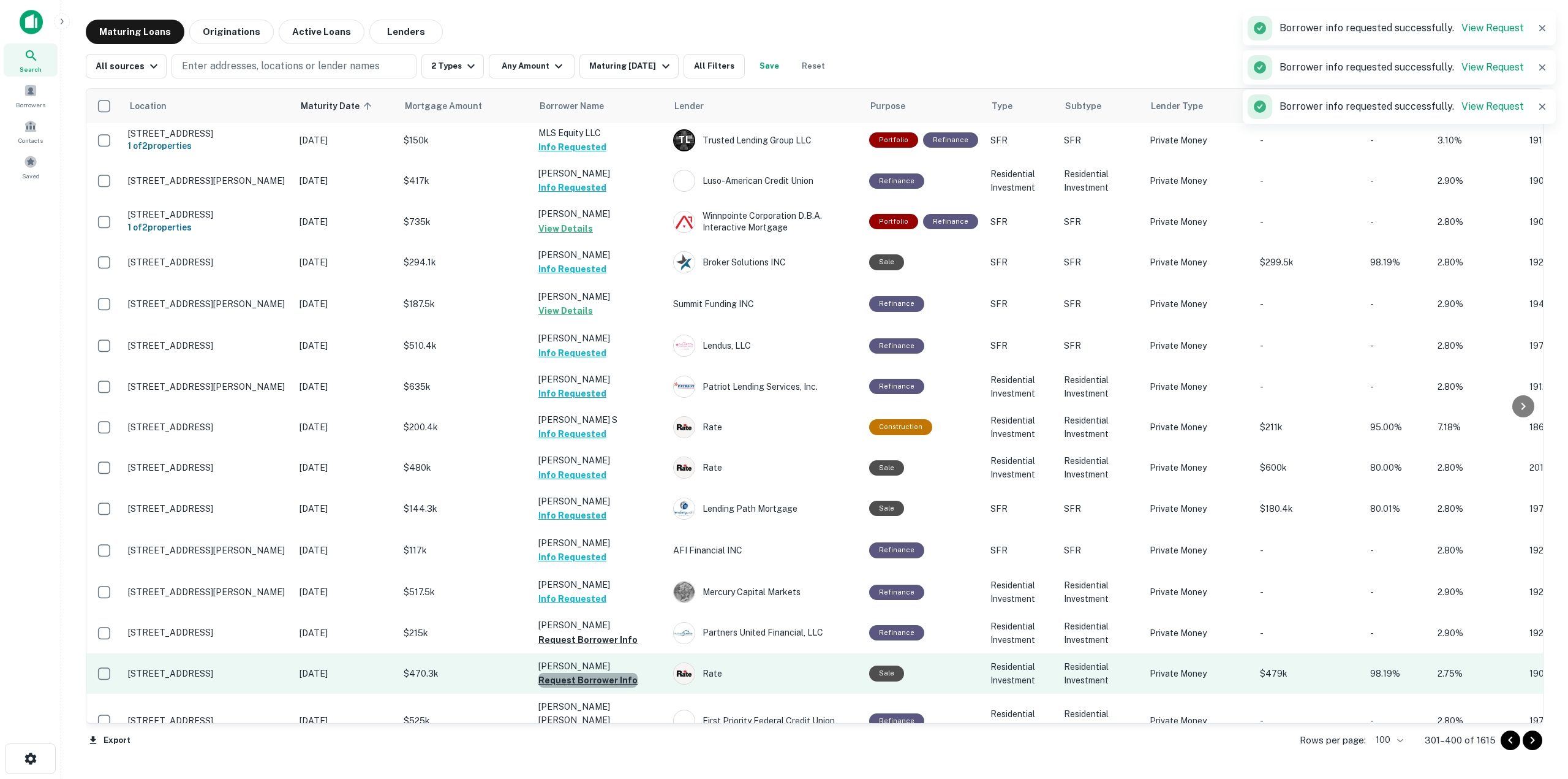
click at [612, 672] on button "Request Borrower Info" at bounding box center [587, 679] width 99 height 15
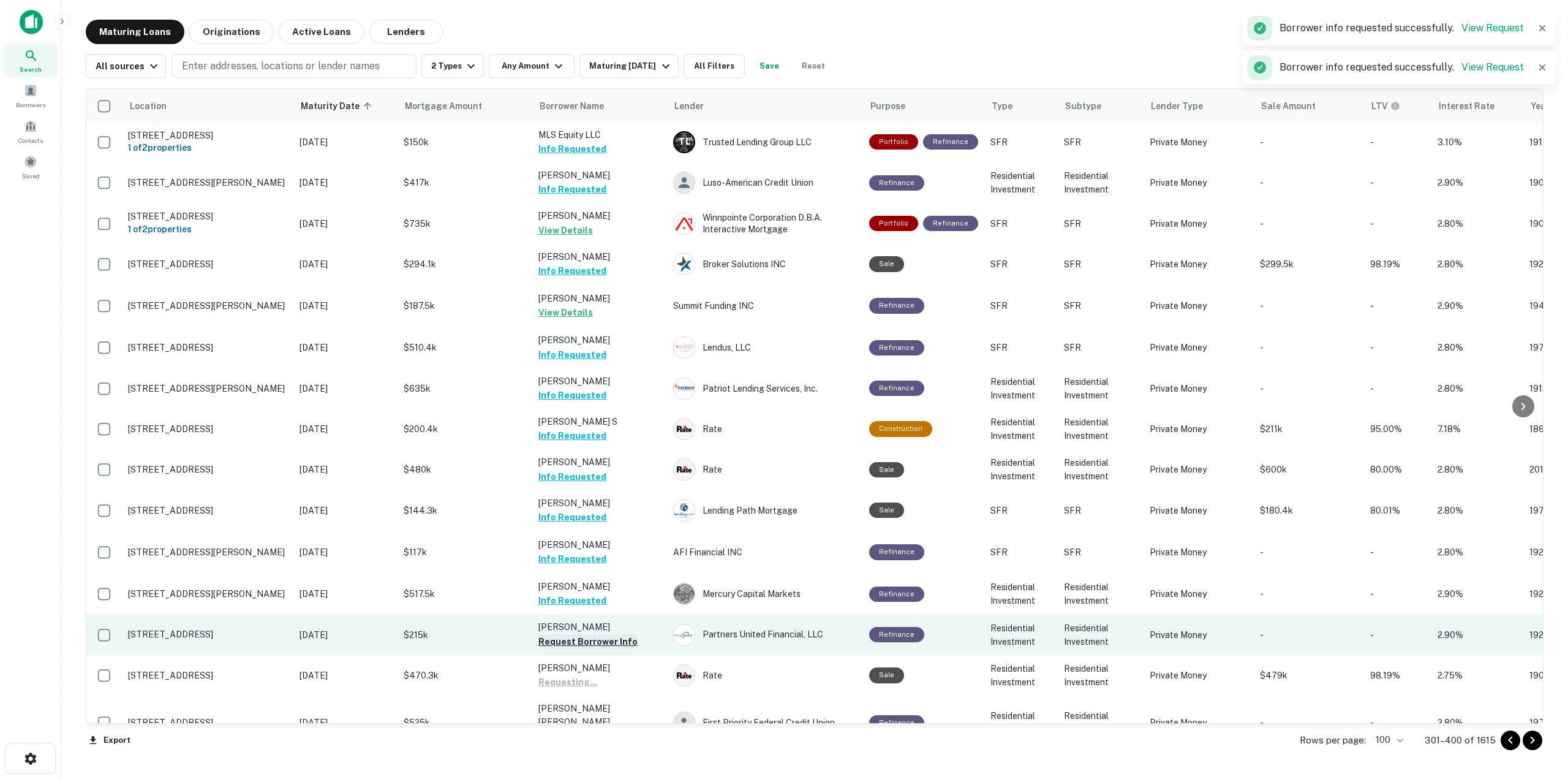
click at [619, 634] on button "Request Borrower Info" at bounding box center [587, 641] width 99 height 15
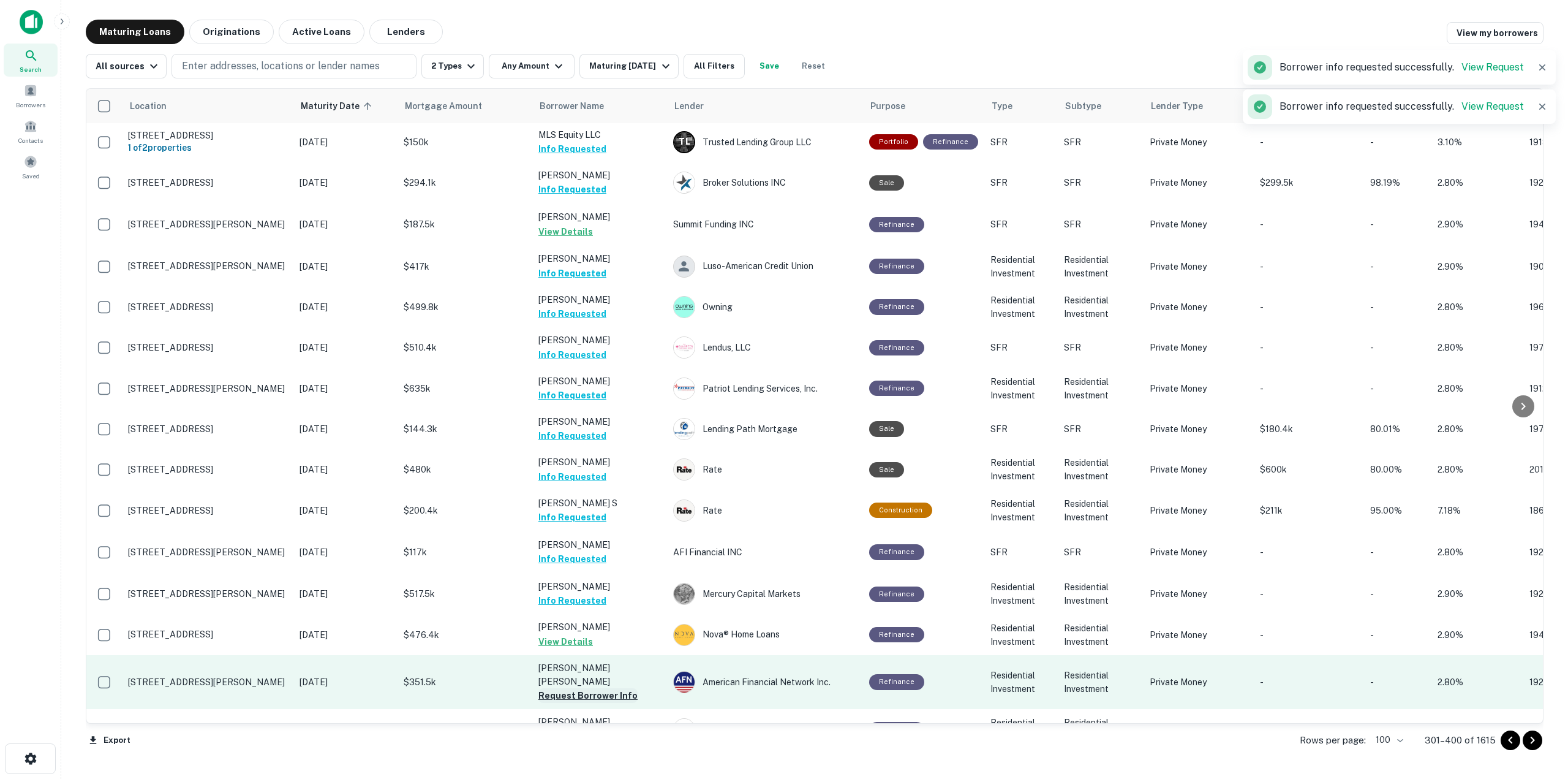
click at [616, 688] on button "Request Borrower Info" at bounding box center [587, 695] width 99 height 15
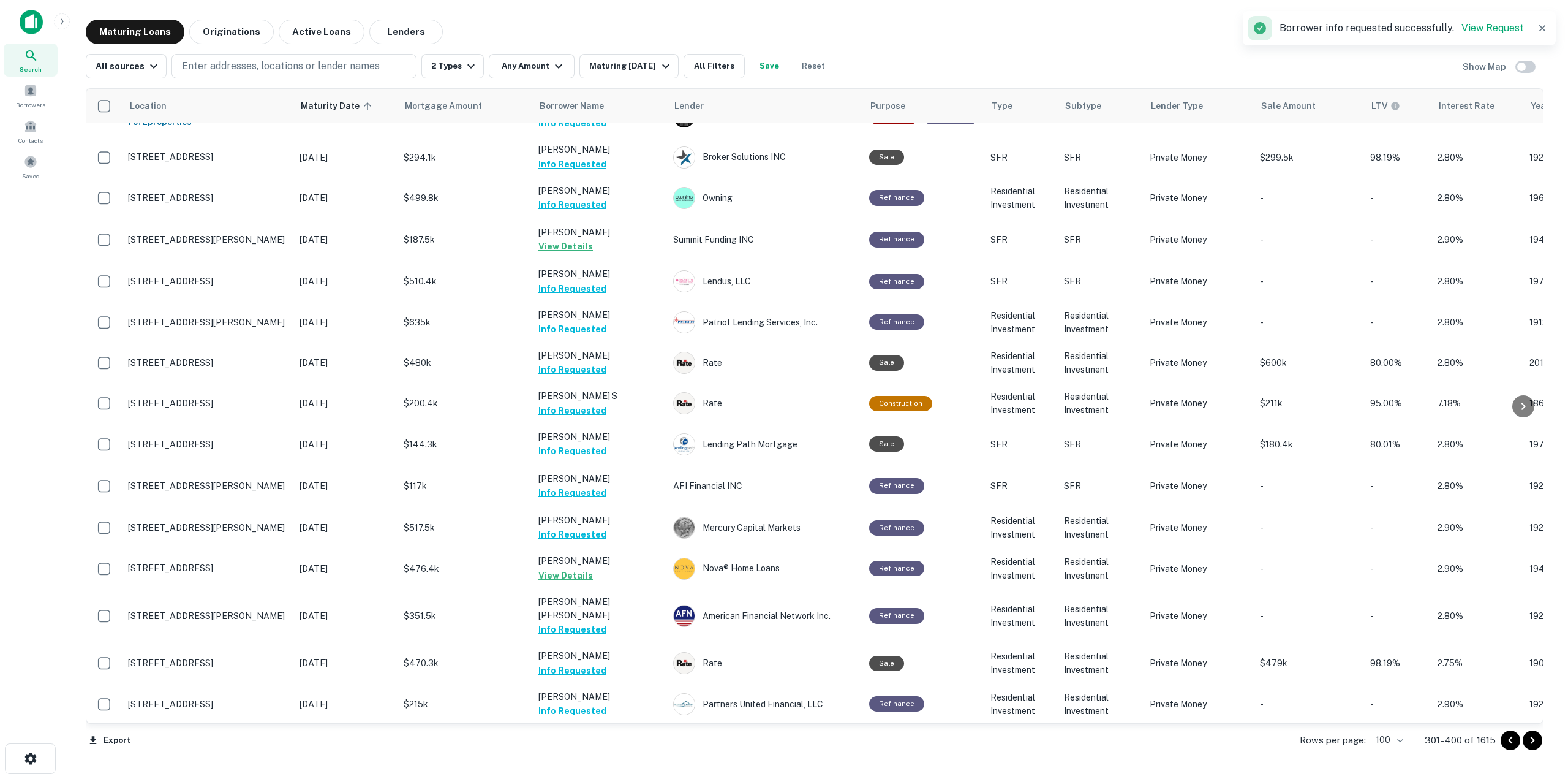
click at [607, 757] on button "Request Borrower Info" at bounding box center [587, 764] width 99 height 15
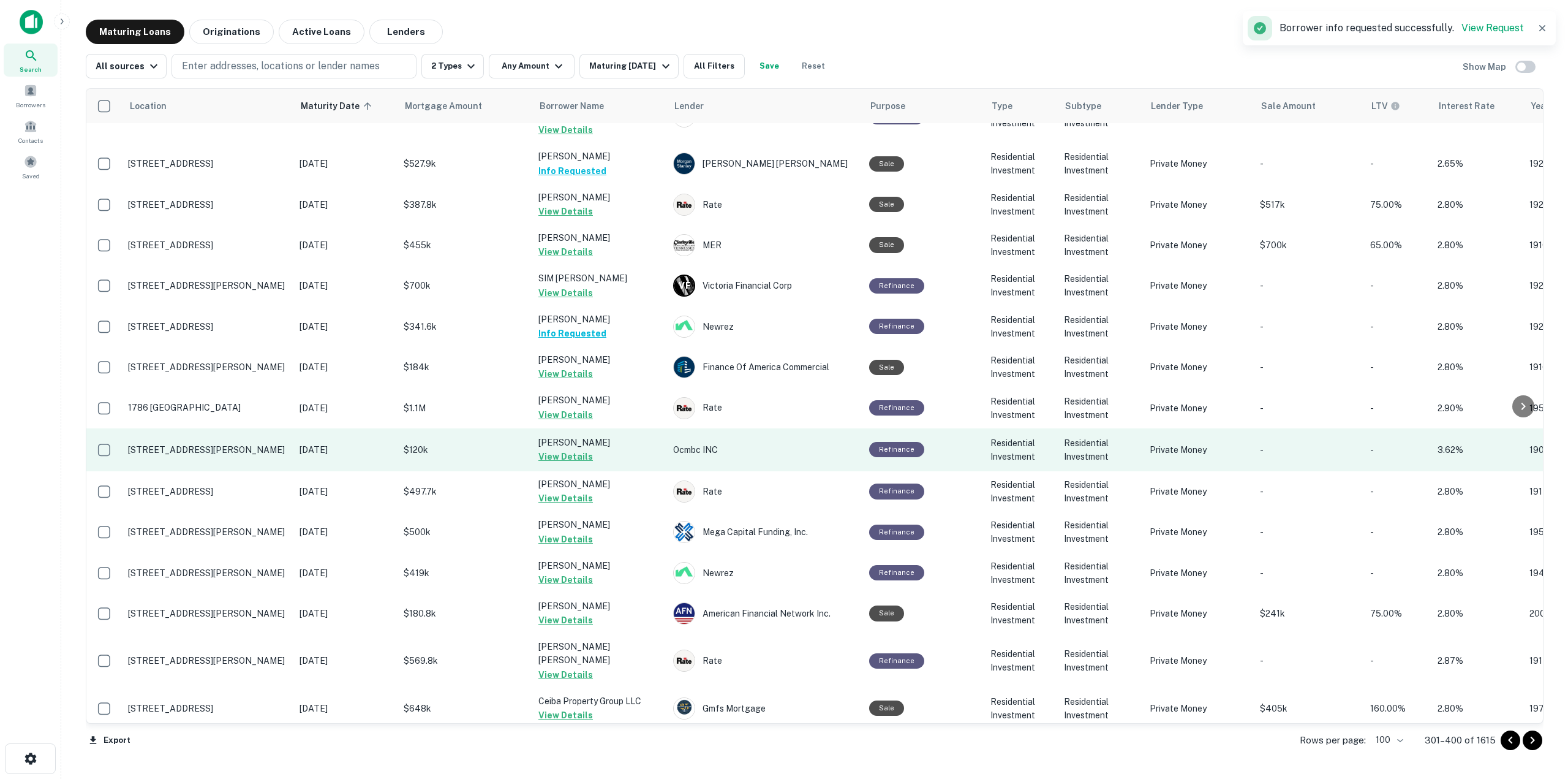
scroll to position [0, 0]
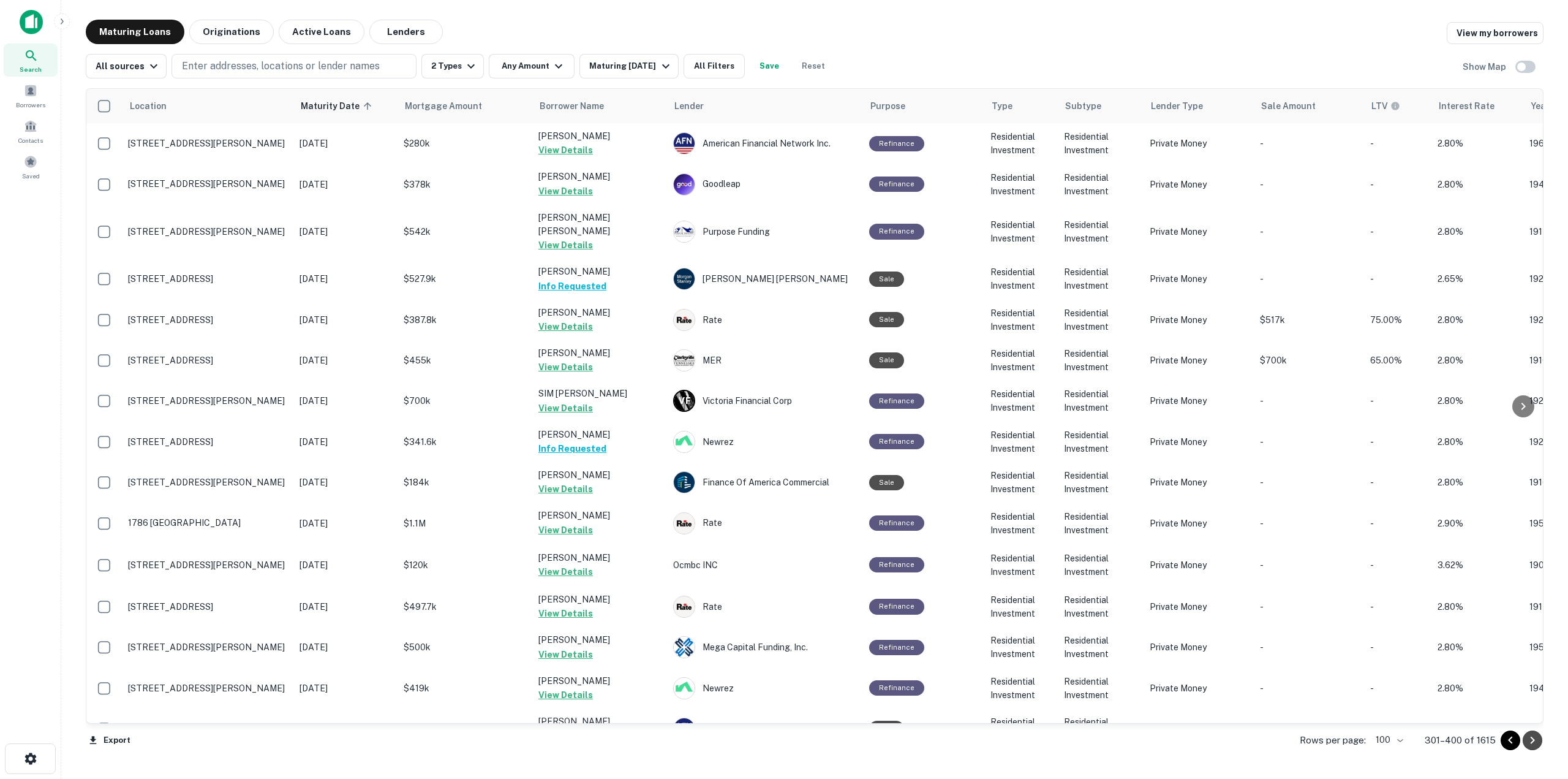
click at [1531, 739] on icon "Go to next page" at bounding box center [1532, 740] width 15 height 15
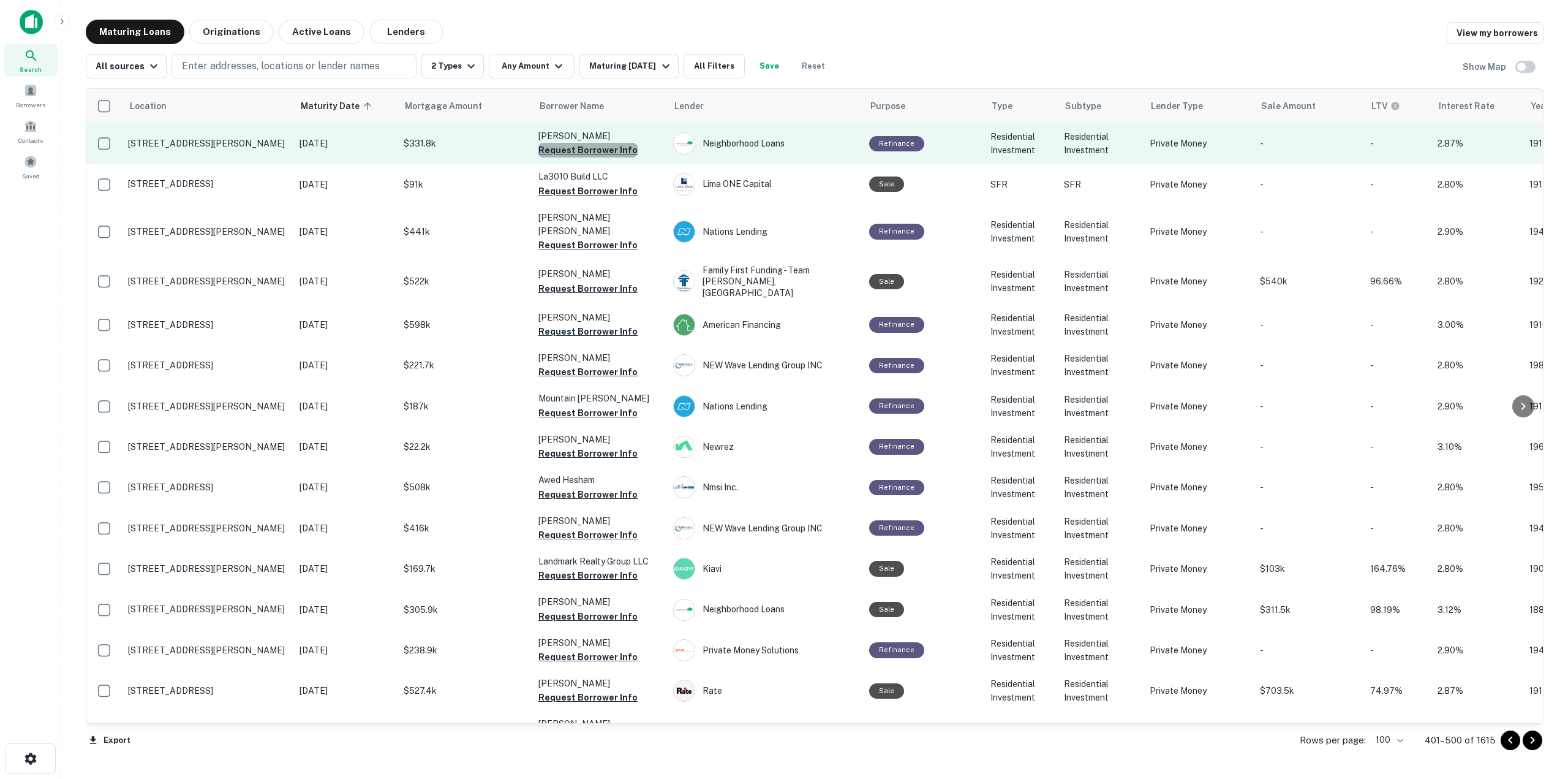
click at [596, 151] on button "Request Borrower Info" at bounding box center [587, 150] width 99 height 15
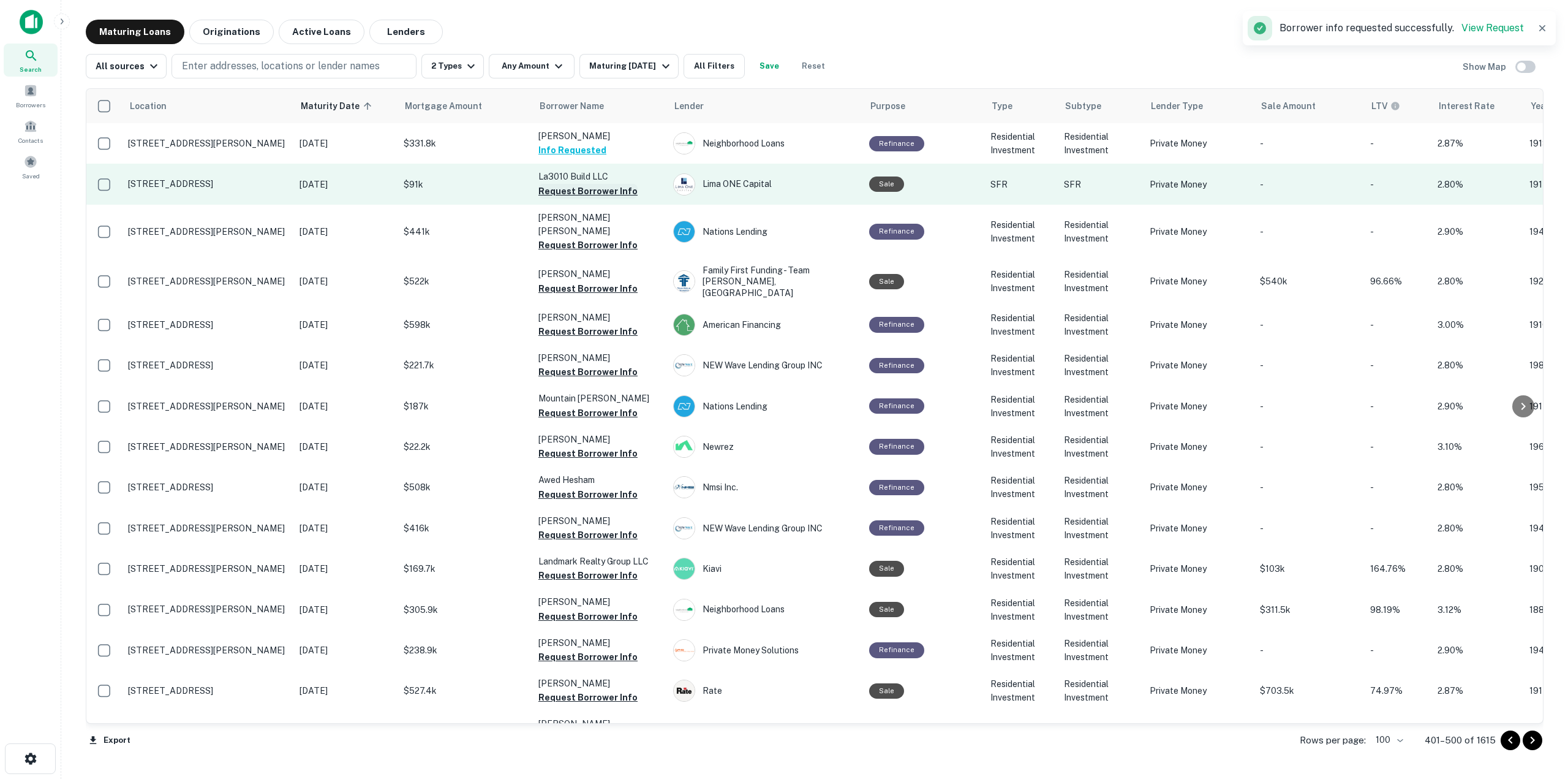
click at [601, 193] on button "Request Borrower Info" at bounding box center [587, 191] width 99 height 15
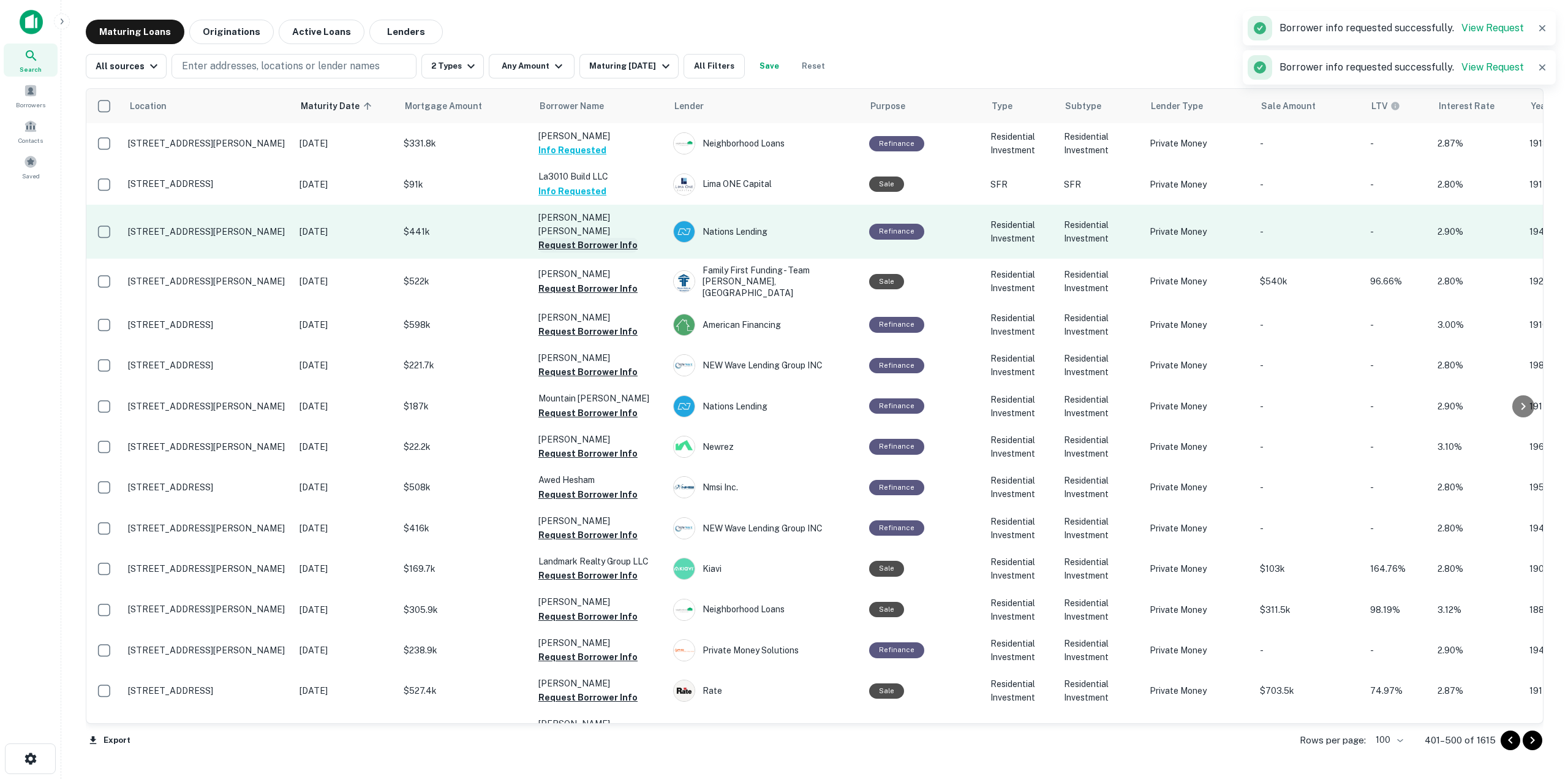
click at [612, 238] on button "Request Borrower Info" at bounding box center [587, 245] width 99 height 15
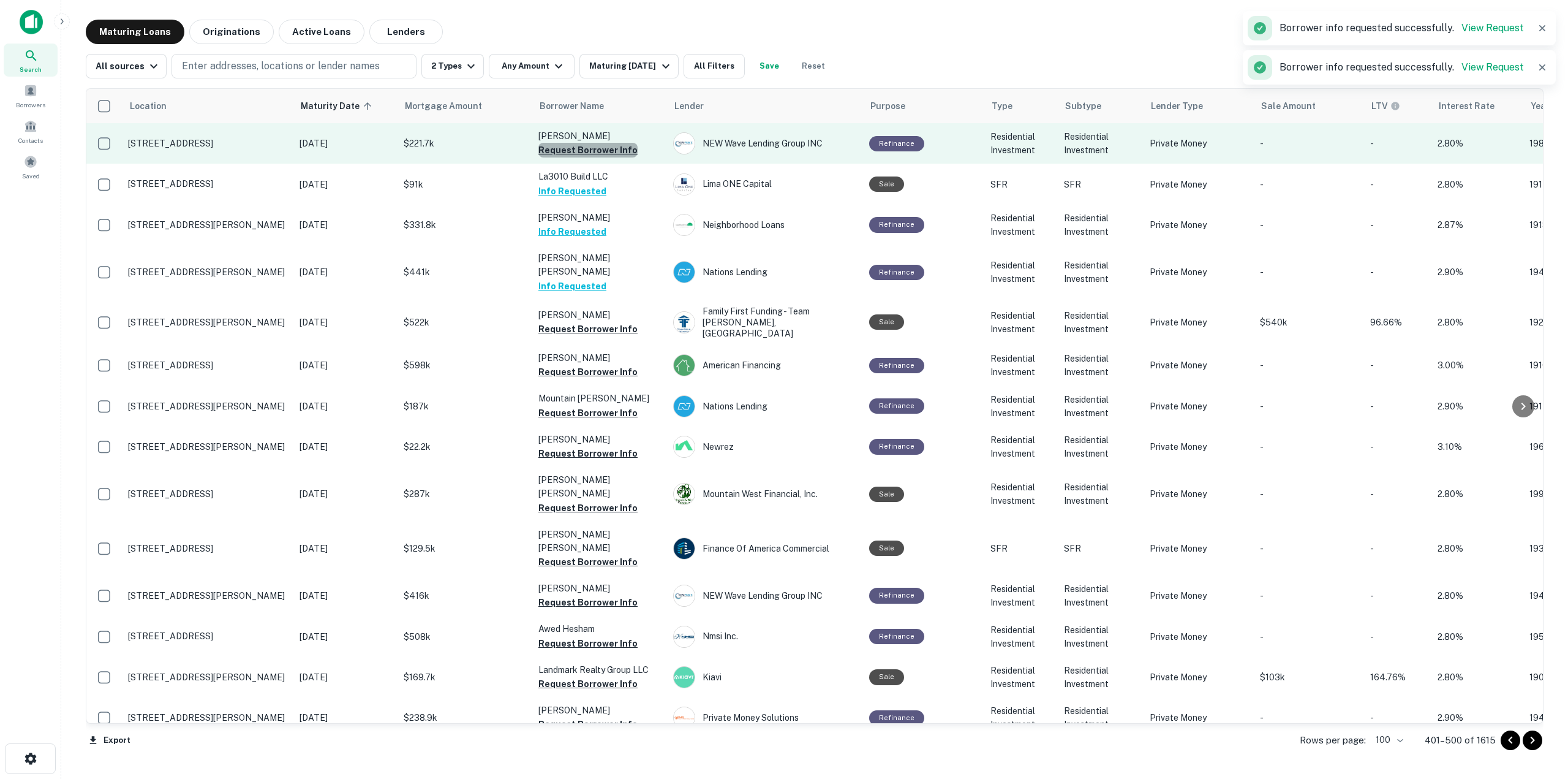
click at [620, 155] on button "Request Borrower Info" at bounding box center [587, 150] width 99 height 15
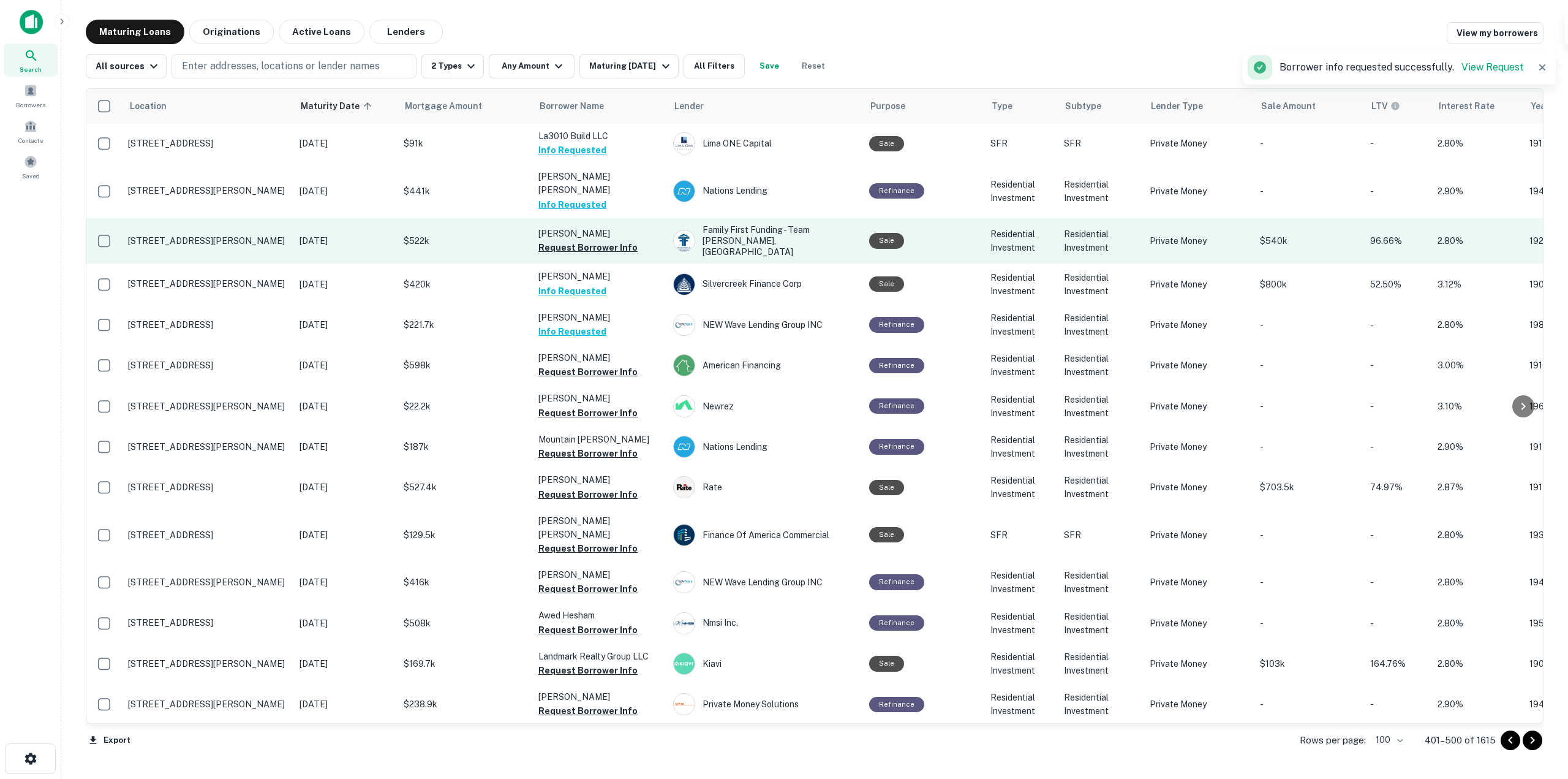
click at [604, 240] on button "Request Borrower Info" at bounding box center [587, 247] width 99 height 15
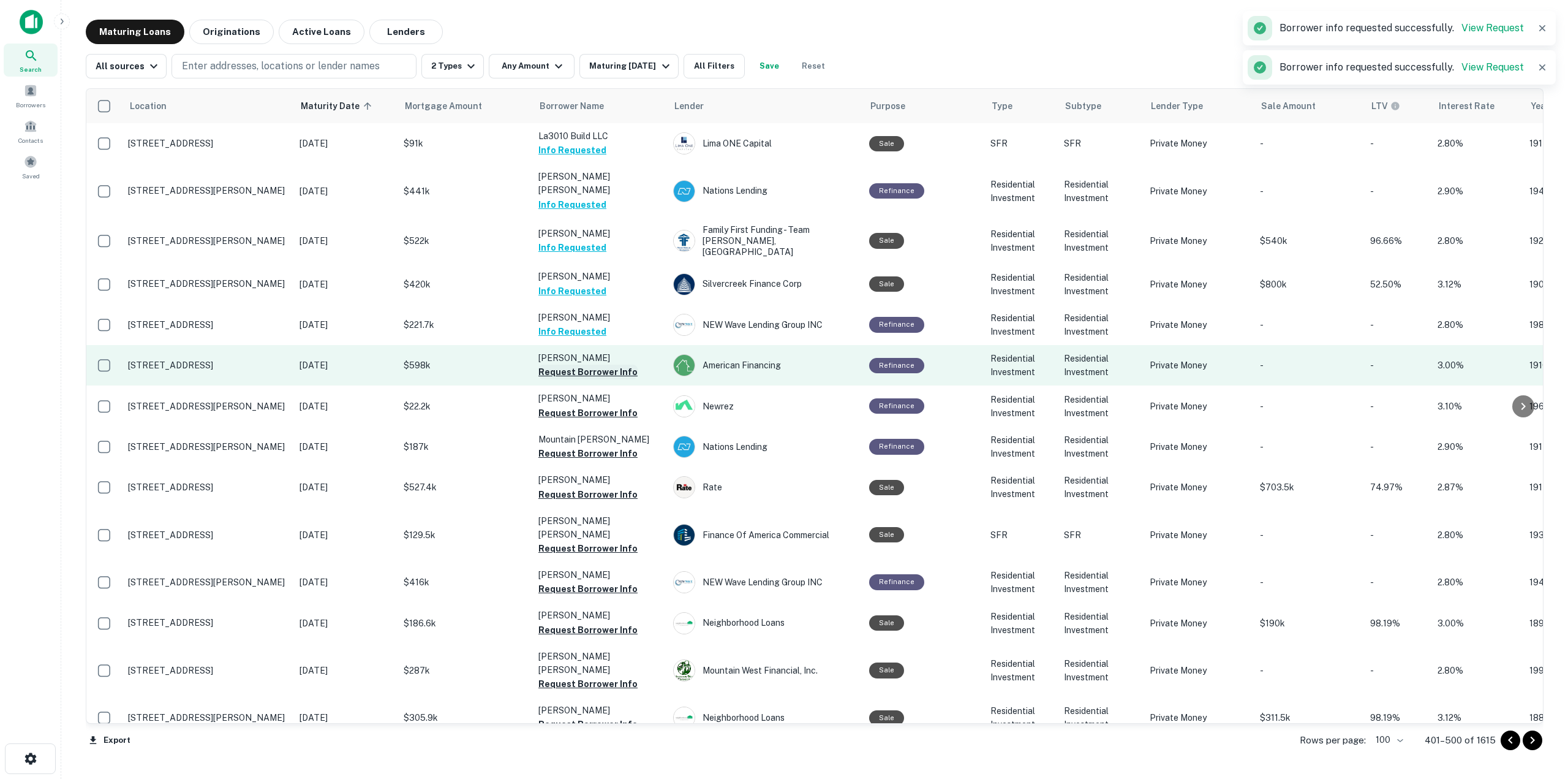
click at [609, 365] on button "Request Borrower Info" at bounding box center [587, 372] width 99 height 15
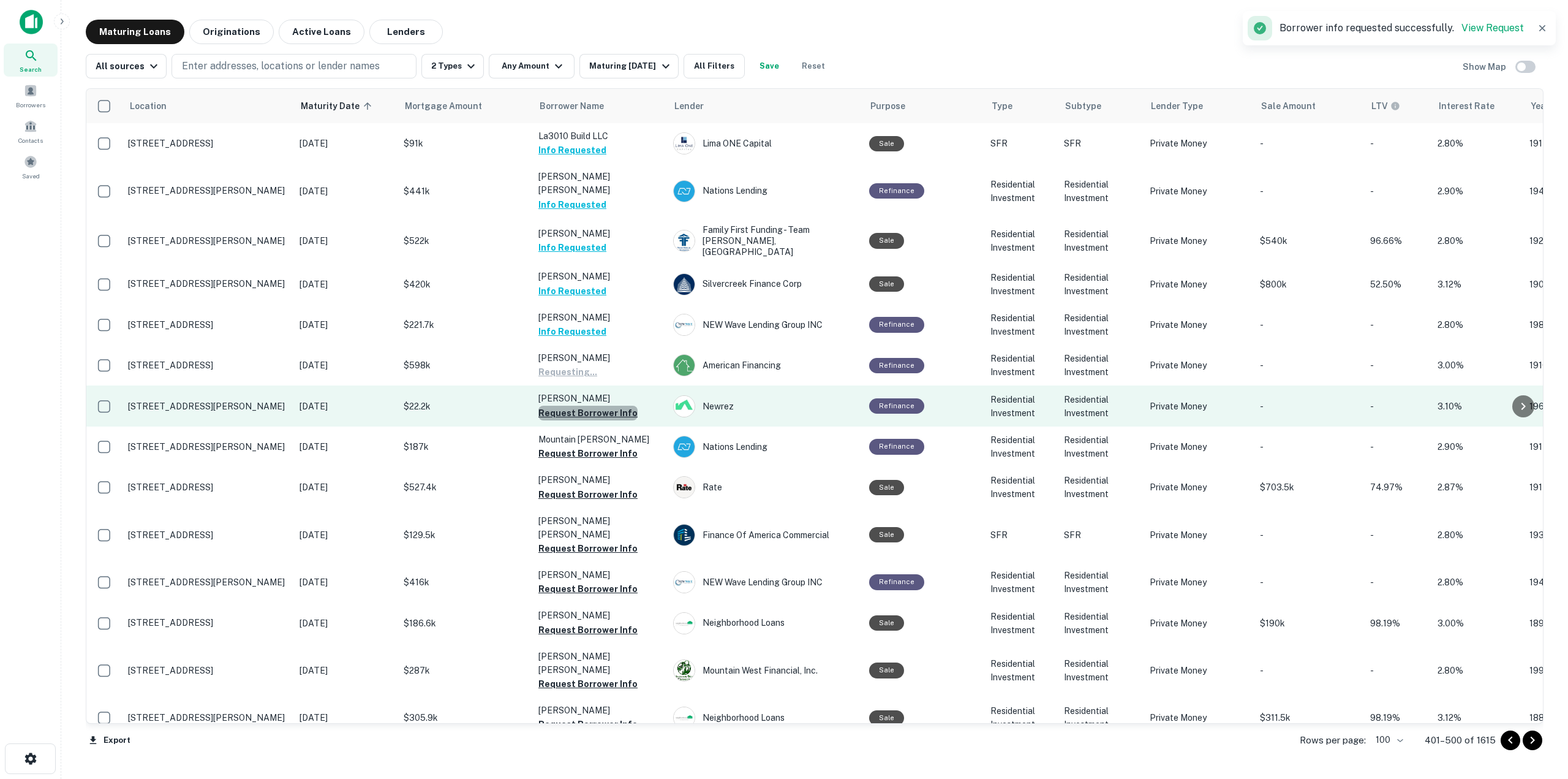
click at [607, 405] on button "Request Borrower Info" at bounding box center [587, 412] width 99 height 15
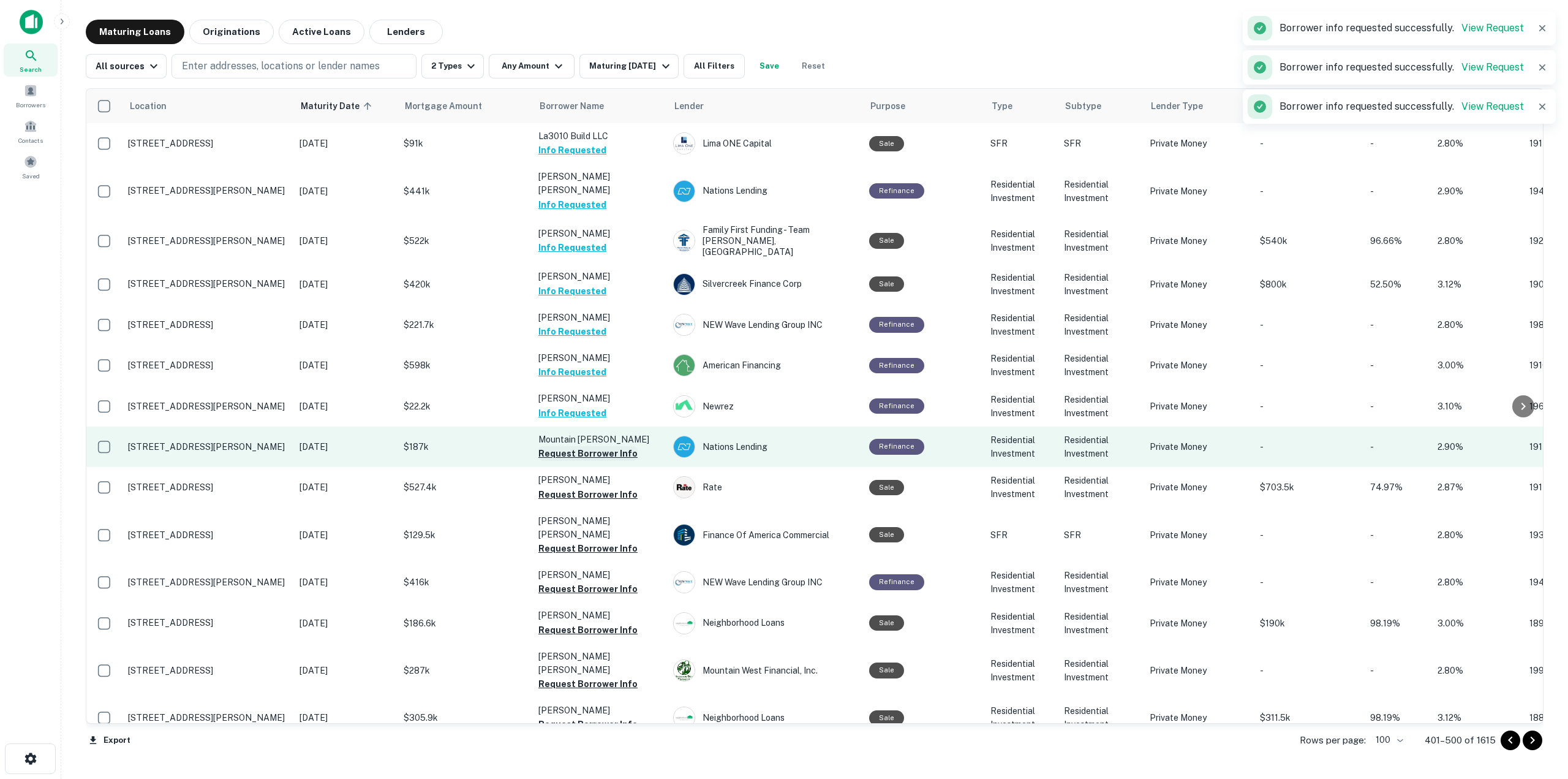
click at [616, 445] on button "Request Borrower Info" at bounding box center [587, 452] width 99 height 15
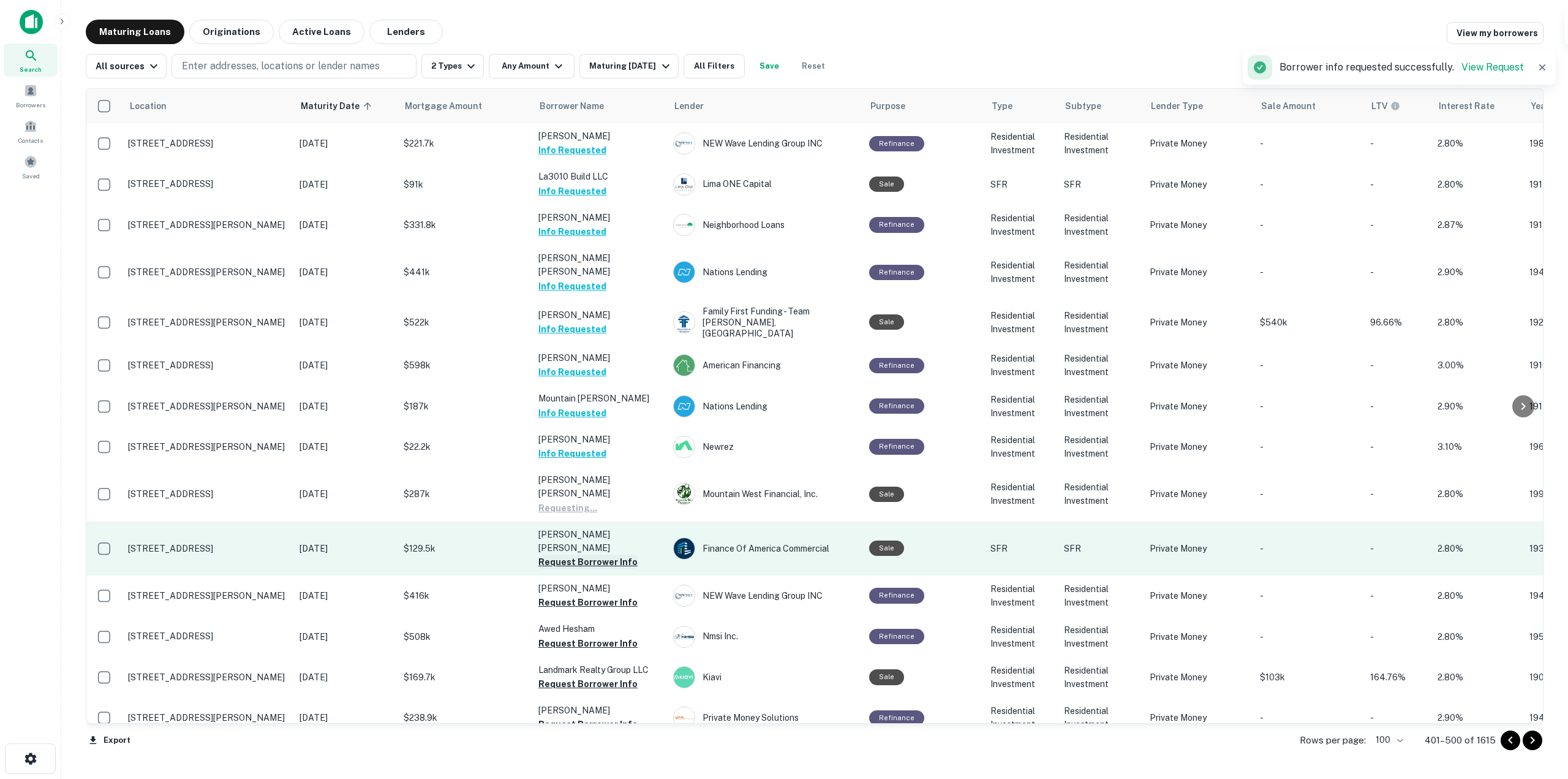
click at [614, 554] on button "Request Borrower Info" at bounding box center [587, 561] width 99 height 15
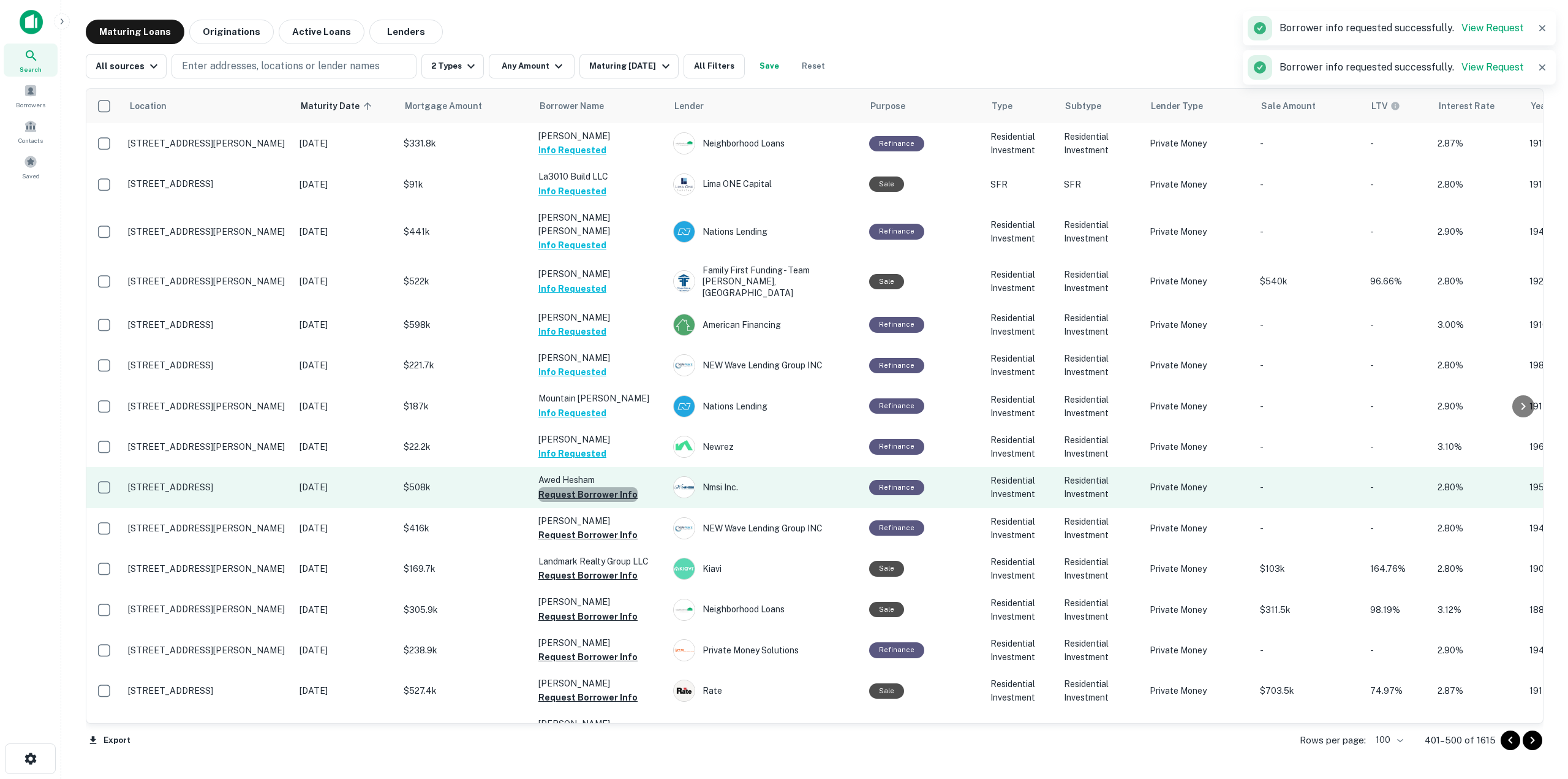
click at [623, 487] on button "Request Borrower Info" at bounding box center [587, 494] width 99 height 15
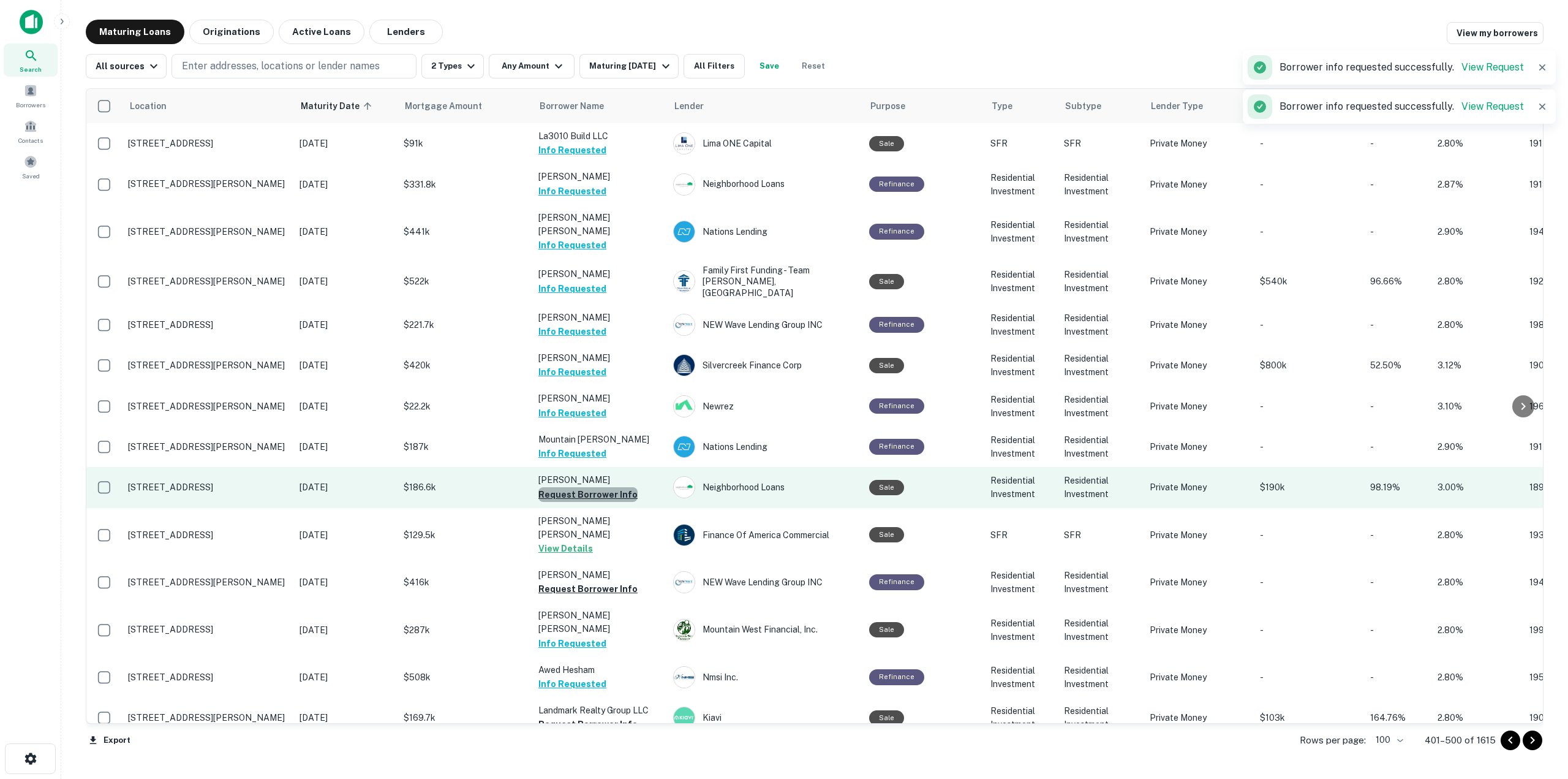
click at [620, 487] on button "Request Borrower Info" at bounding box center [587, 494] width 99 height 15
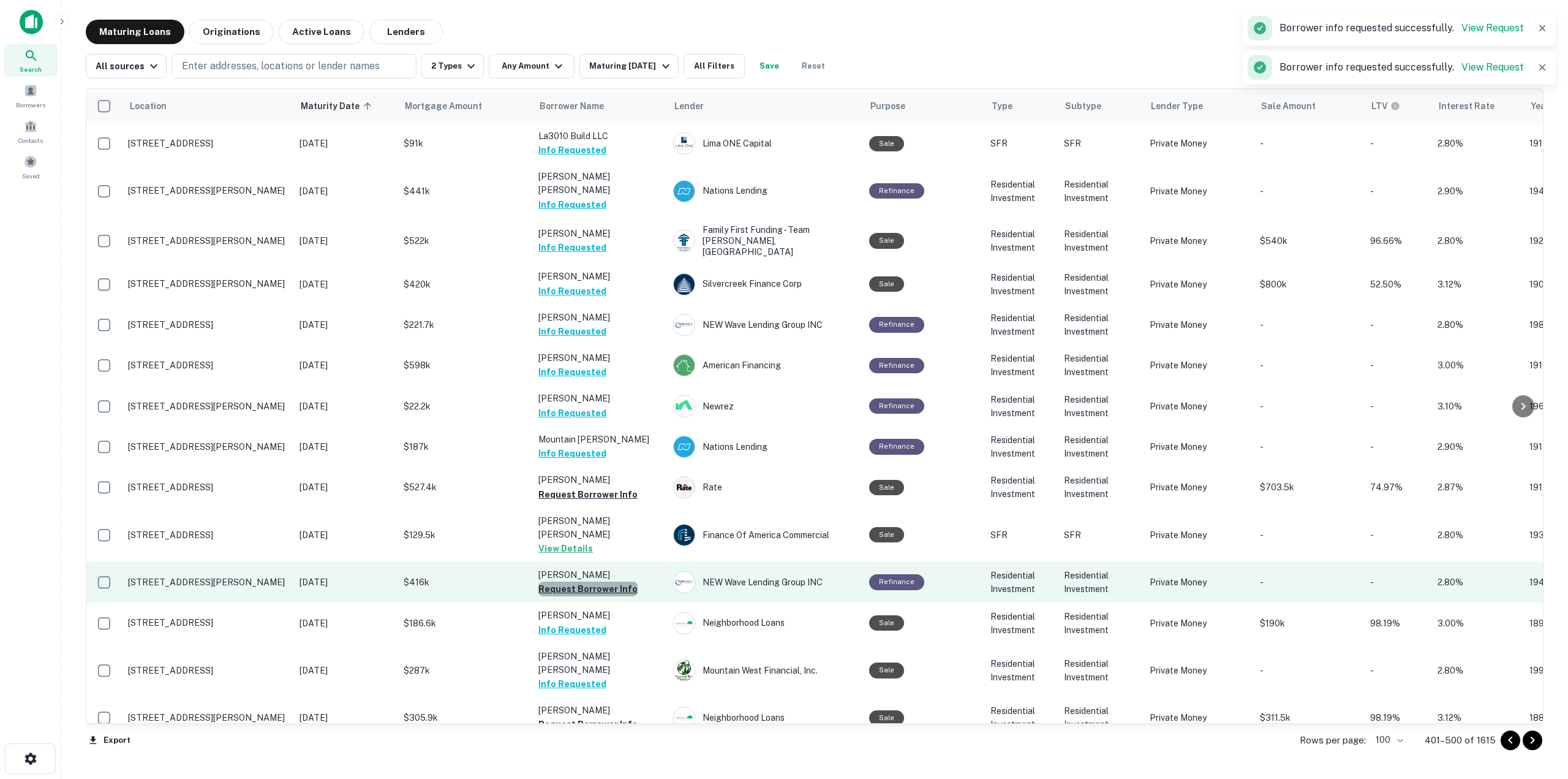
click at [597, 581] on button "Request Borrower Info" at bounding box center [587, 588] width 99 height 15
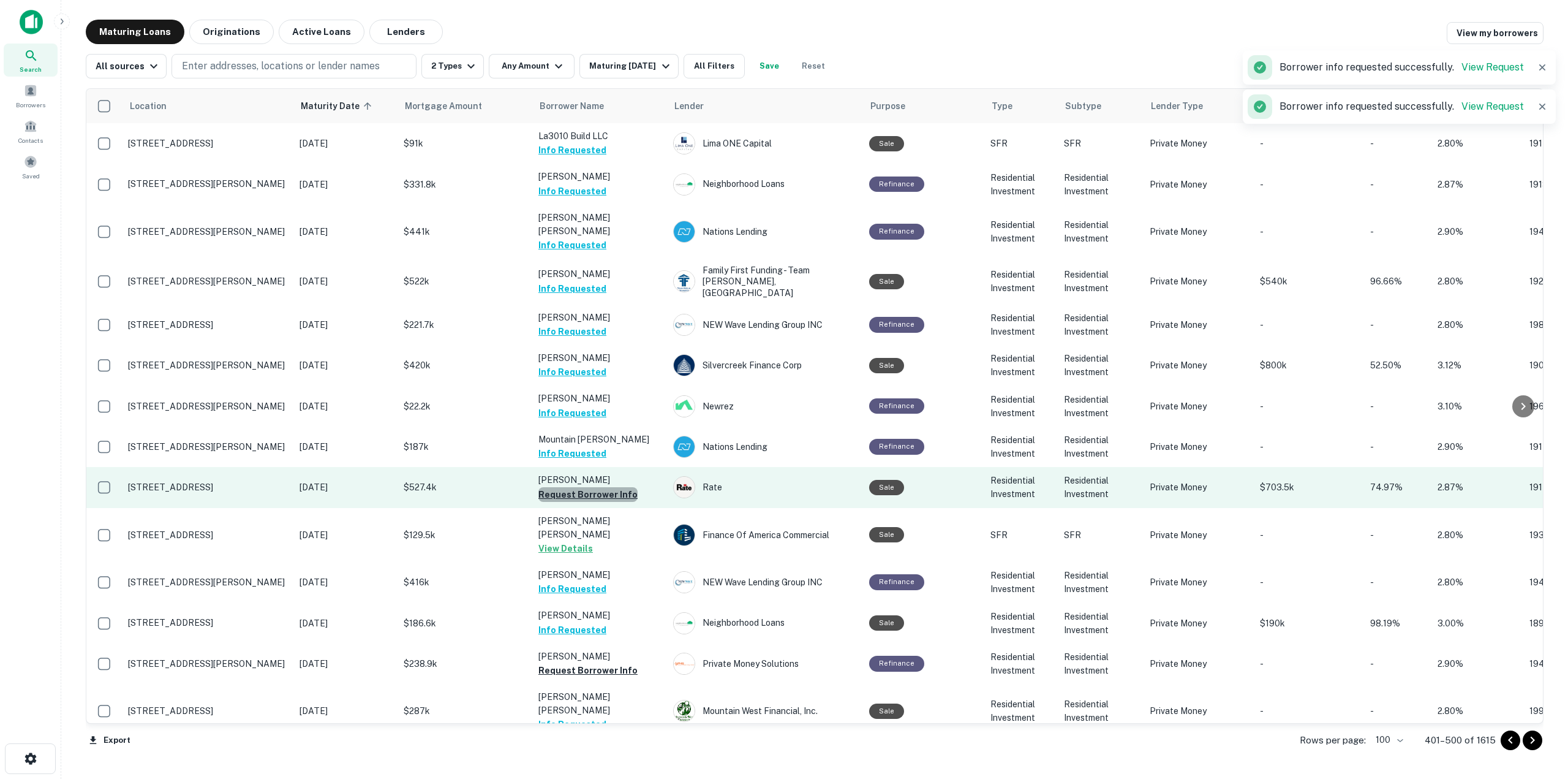
click at [614, 487] on button "Request Borrower Info" at bounding box center [587, 494] width 99 height 15
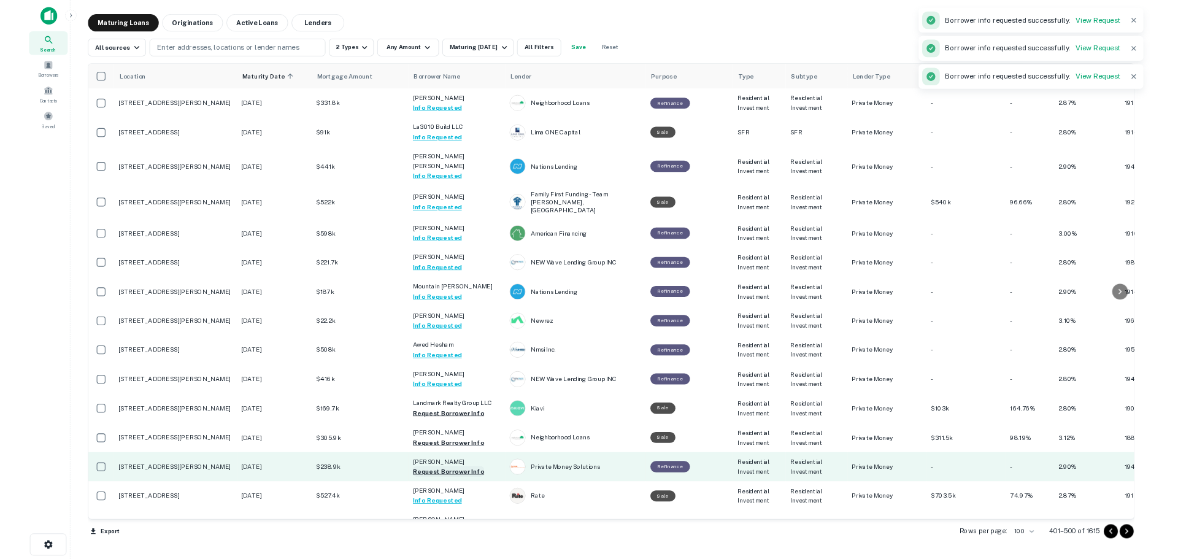
scroll to position [123, 0]
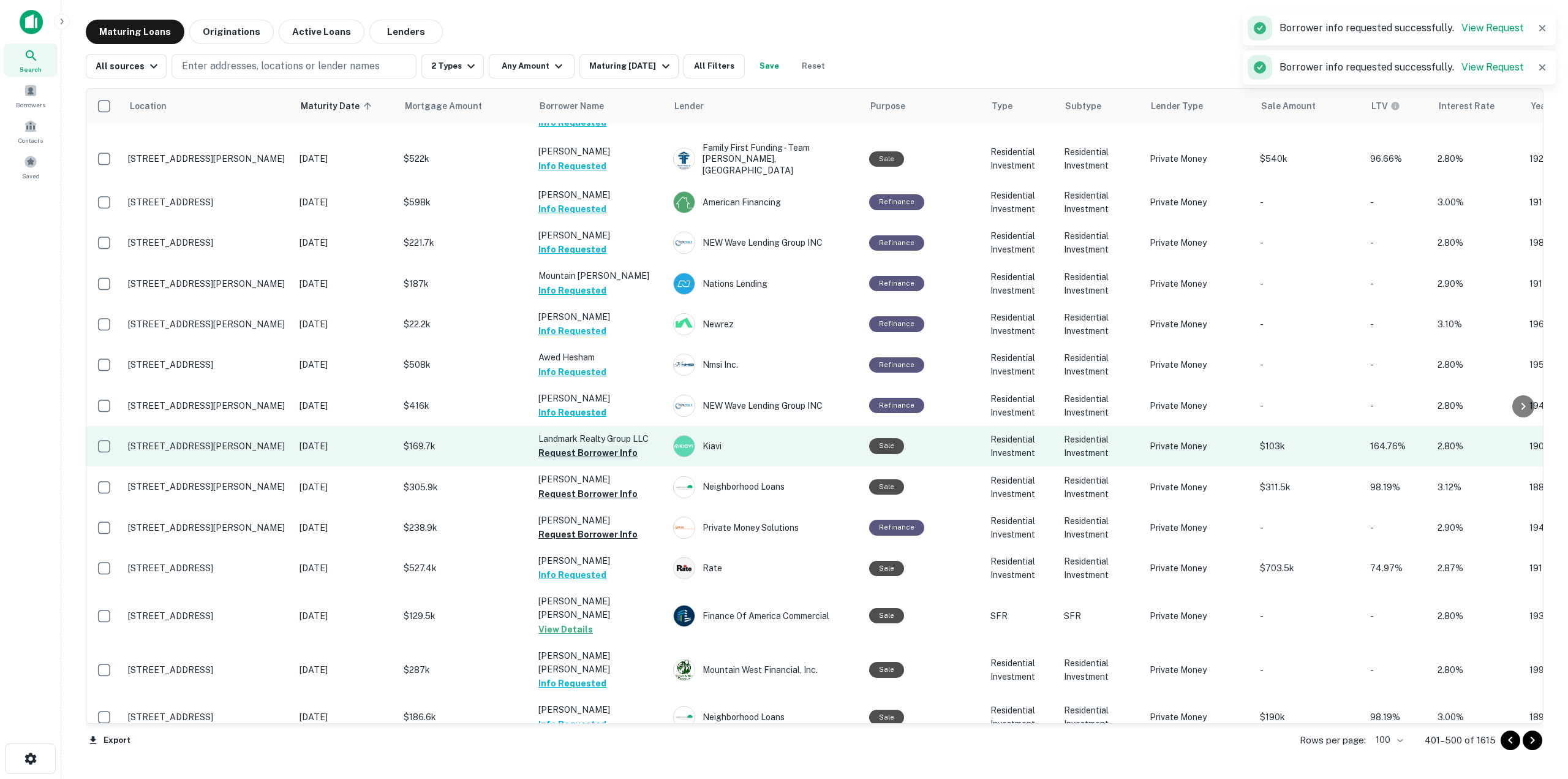
click at [619, 445] on button "Request Borrower Info" at bounding box center [587, 452] width 99 height 15
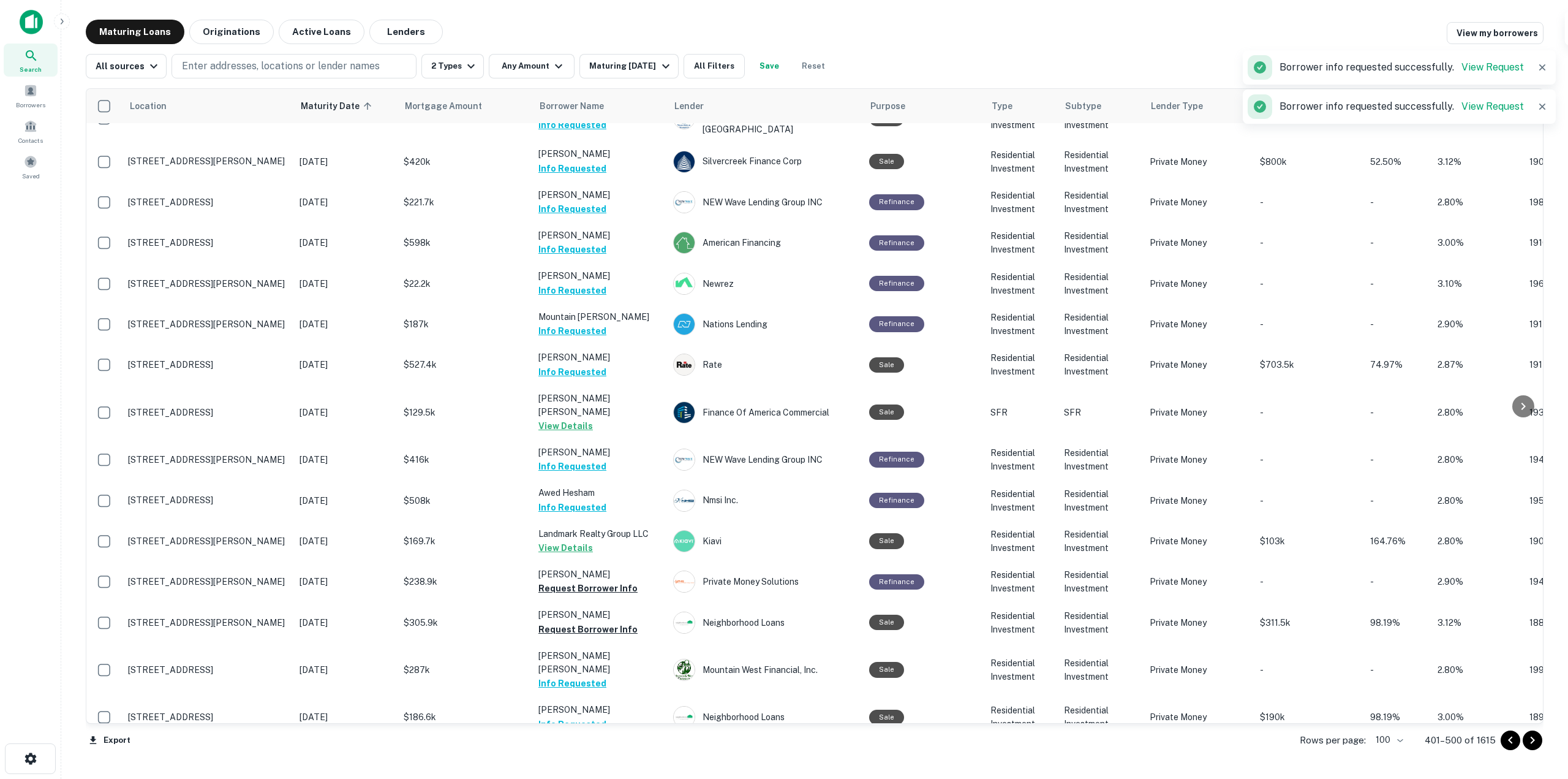
click at [618, 479] on td "Awed Hesham Info Requested" at bounding box center [599, 499] width 135 height 40
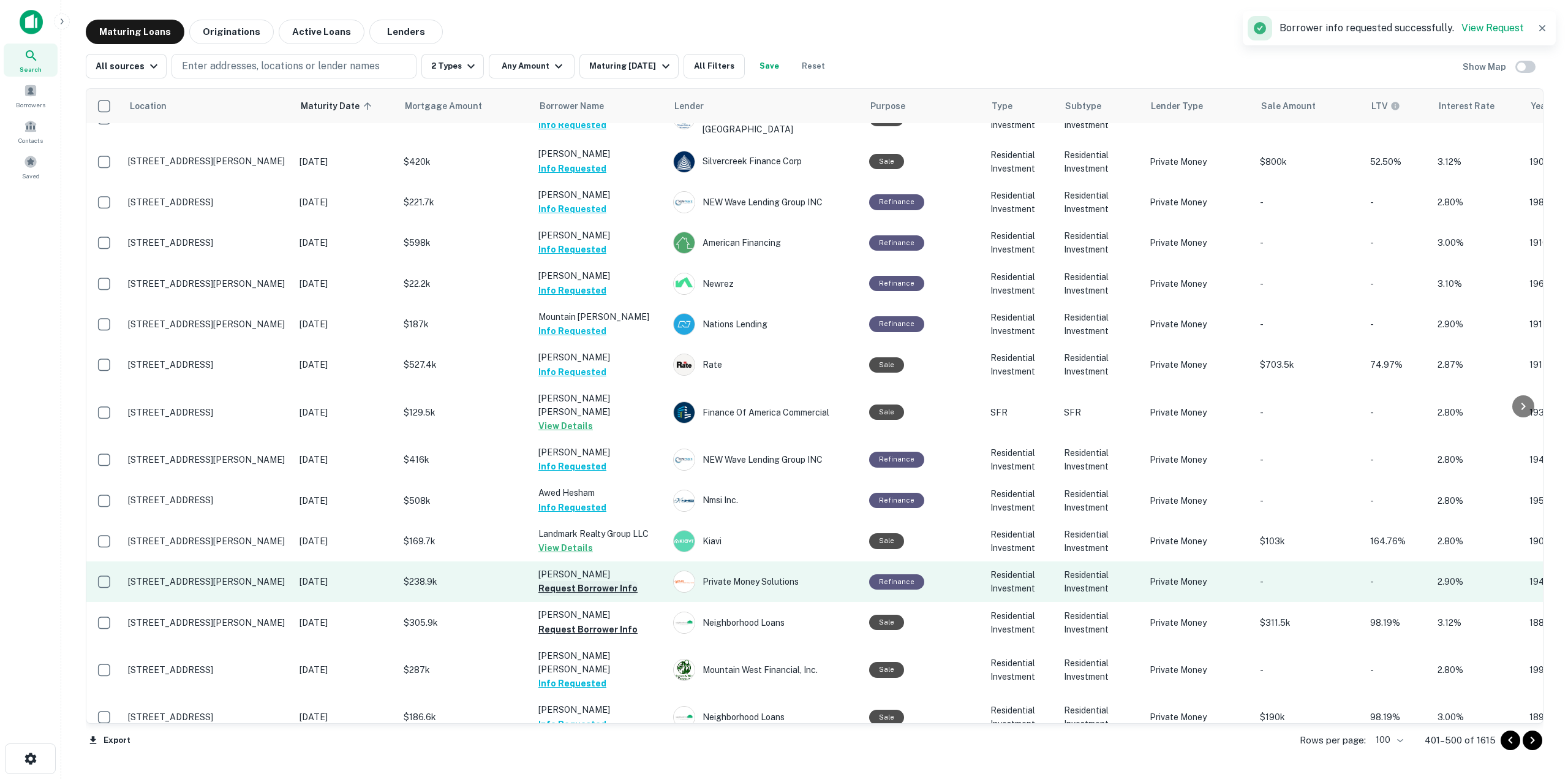
click at [618, 580] on button "Request Borrower Info" at bounding box center [587, 587] width 99 height 15
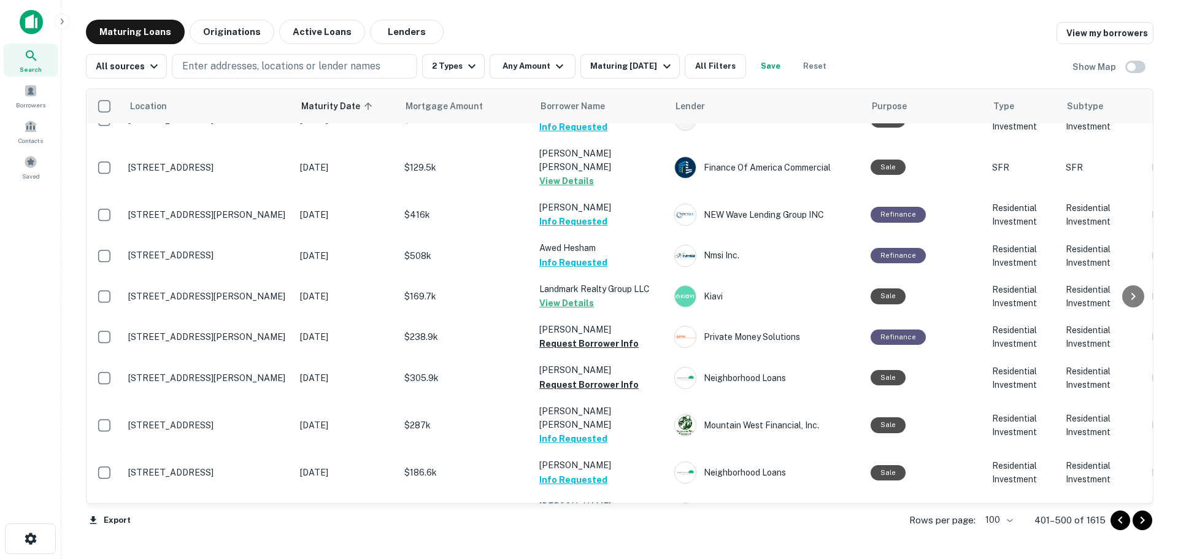
scroll to position [429, 0]
